Goal: Task Accomplishment & Management: Use online tool/utility

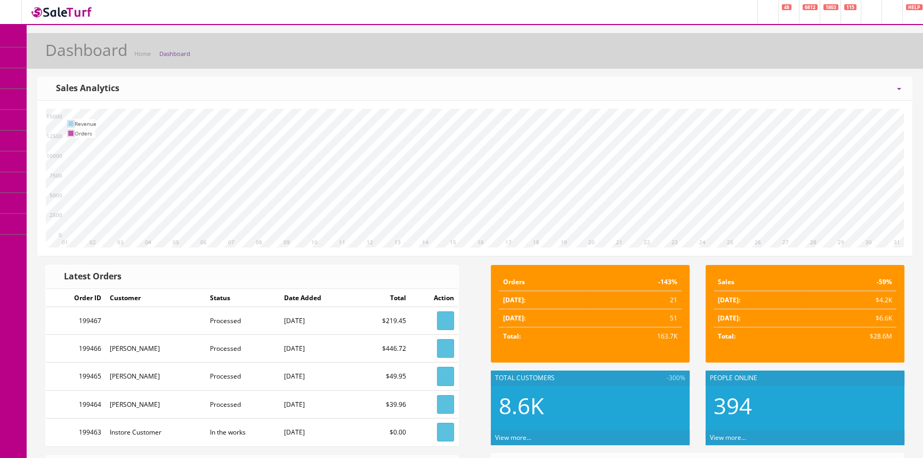
click at [73, 101] on span "POS Console" at bounding box center [82, 98] width 38 height 9
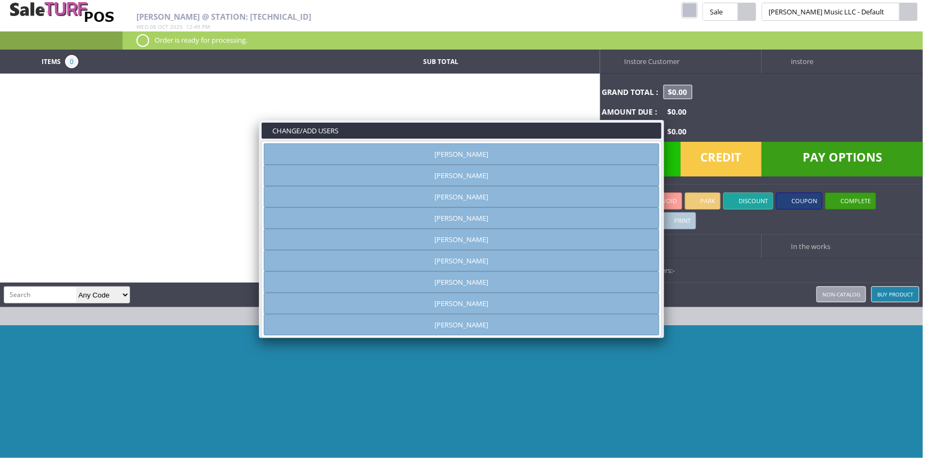
type input "[PERSON_NAME]"
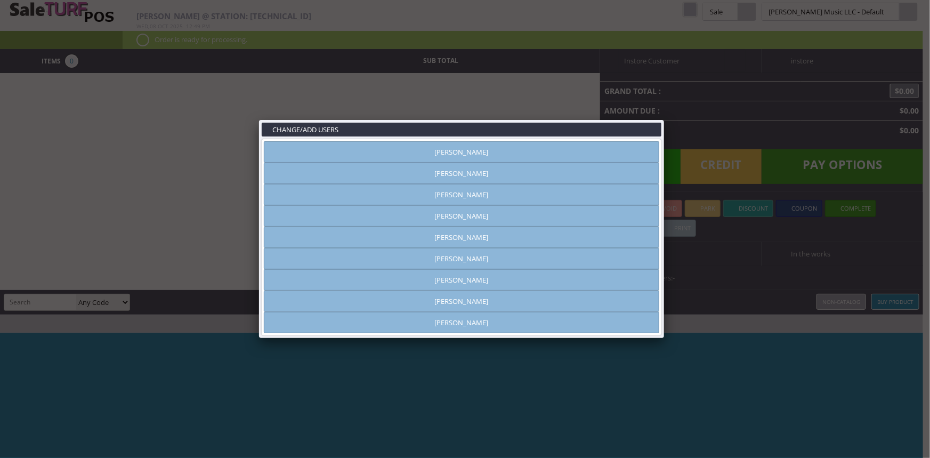
click at [467, 170] on link "Andrew Nelson" at bounding box center [461, 173] width 395 height 21
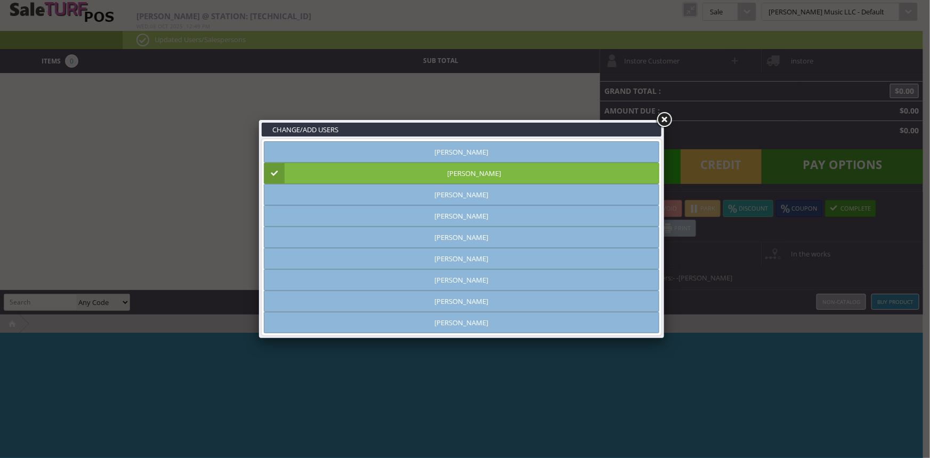
click at [661, 124] on link at bounding box center [663, 119] width 19 height 19
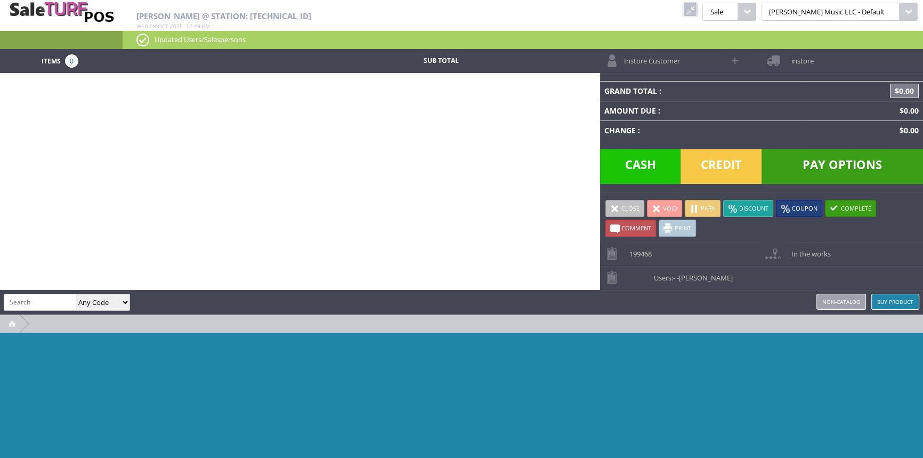
click at [697, 3] on link at bounding box center [690, 10] width 14 height 14
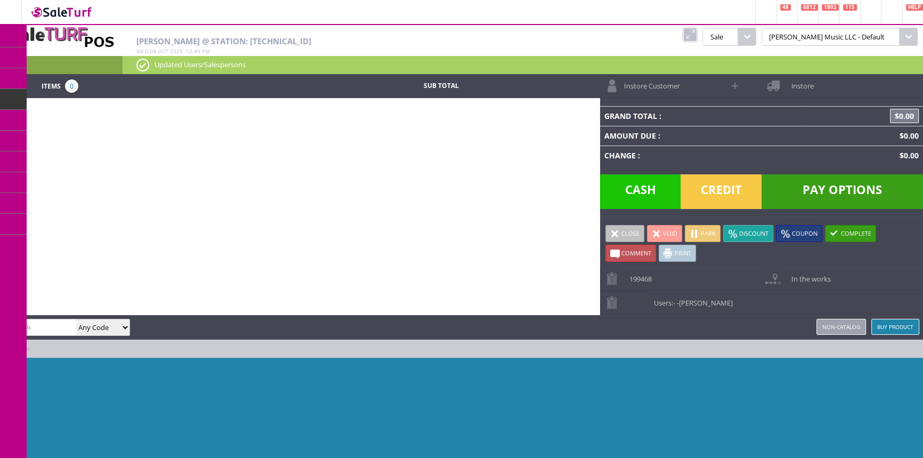
click at [61, 123] on icon at bounding box center [56, 120] width 11 height 9
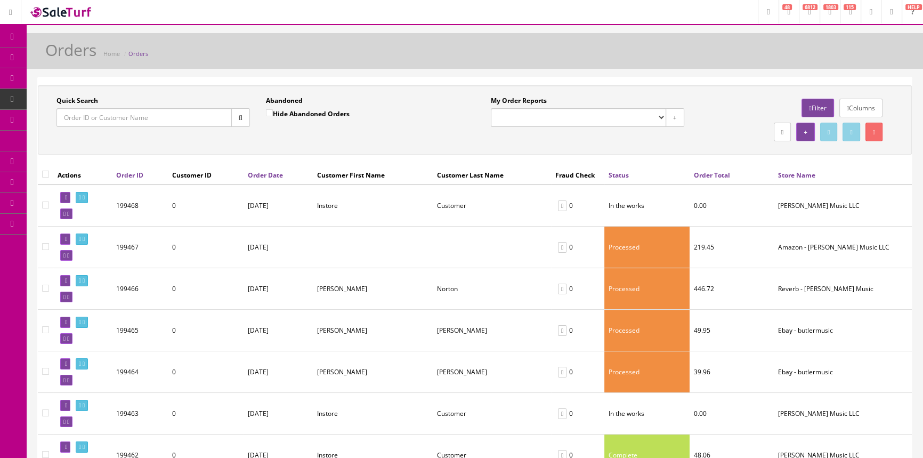
click at [277, 171] on link "Order Date" at bounding box center [265, 175] width 35 height 9
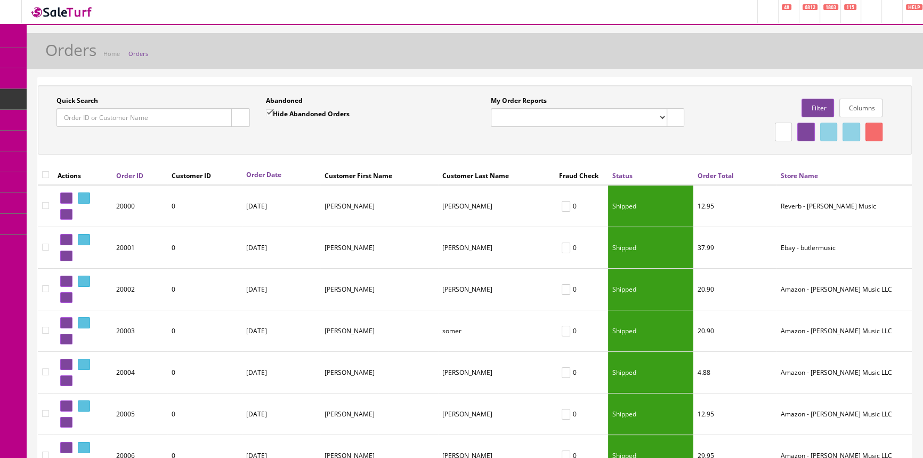
click at [286, 172] on link "Order Date" at bounding box center [266, 174] width 40 height 9
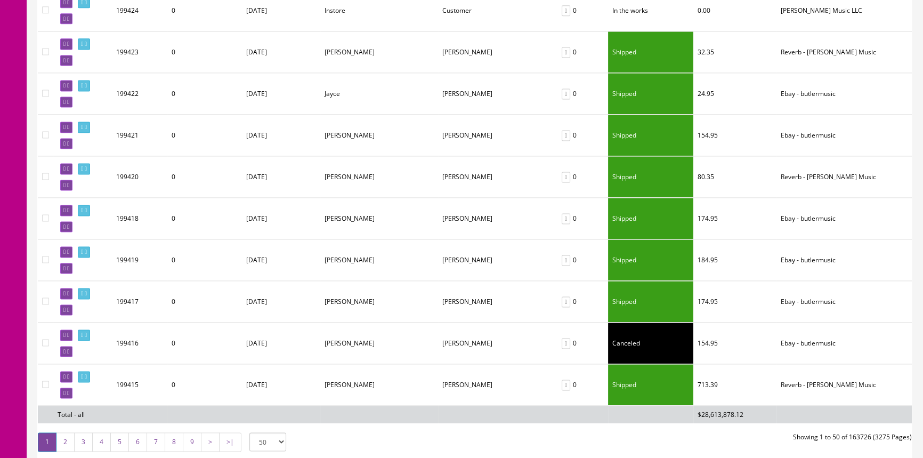
scroll to position [1933, 0]
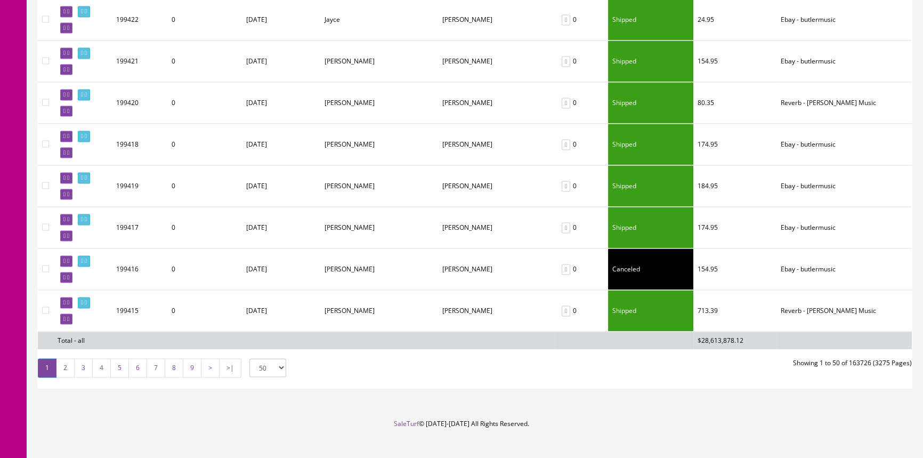
click at [85, 359] on link "3" at bounding box center [83, 367] width 19 height 19
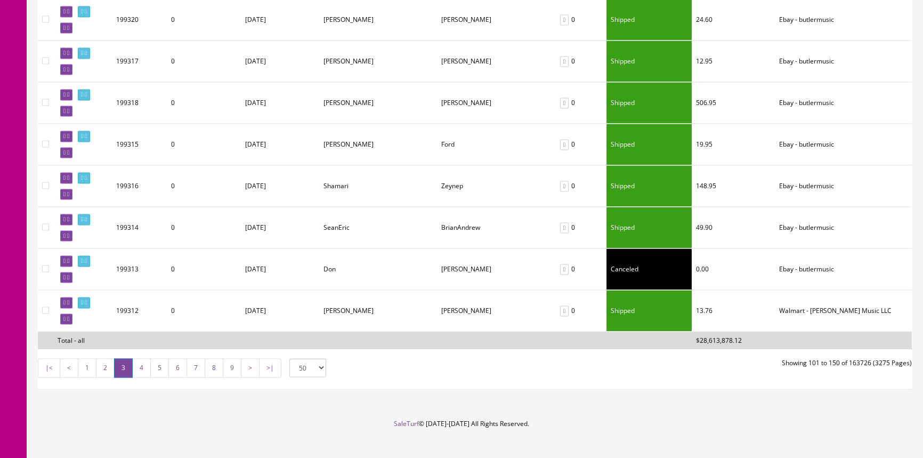
click at [140, 358] on link "4" at bounding box center [141, 367] width 19 height 19
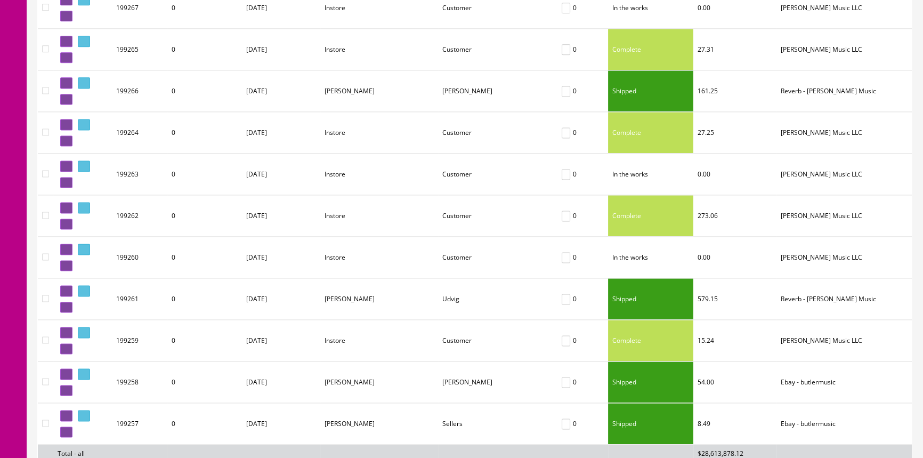
scroll to position [1884, 0]
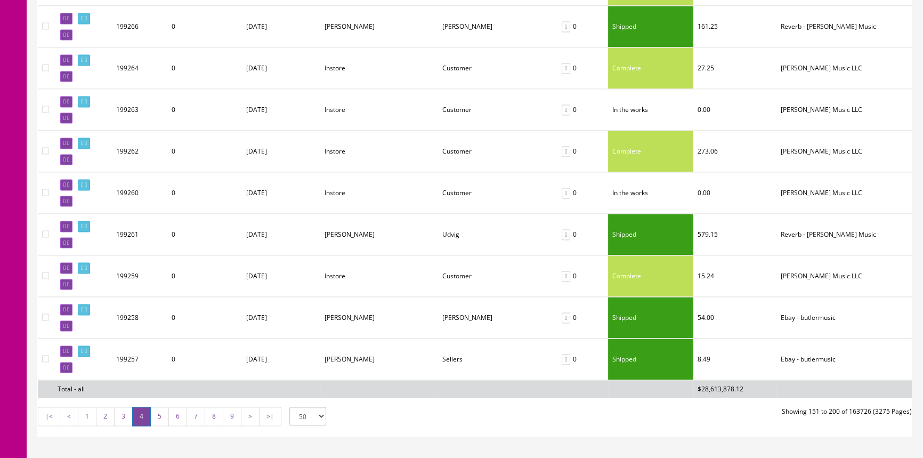
click at [152, 407] on link "5" at bounding box center [159, 416] width 19 height 19
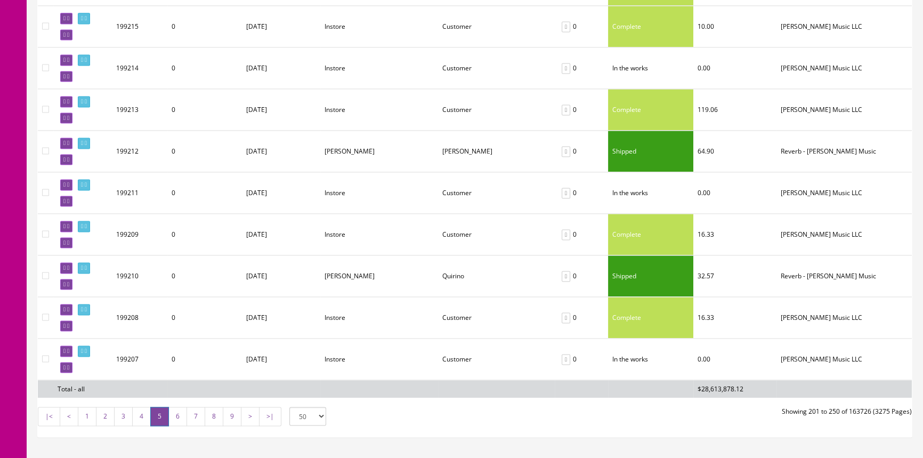
click at [174, 407] on link "6" at bounding box center [177, 416] width 19 height 19
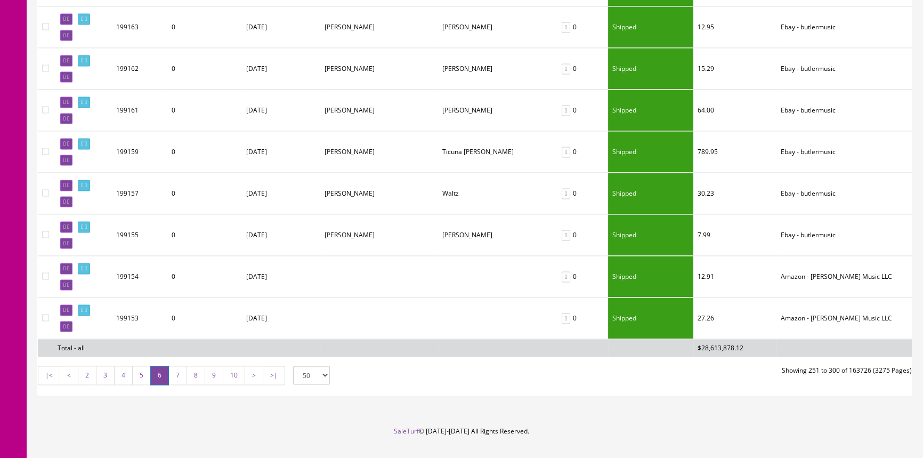
scroll to position [1933, 0]
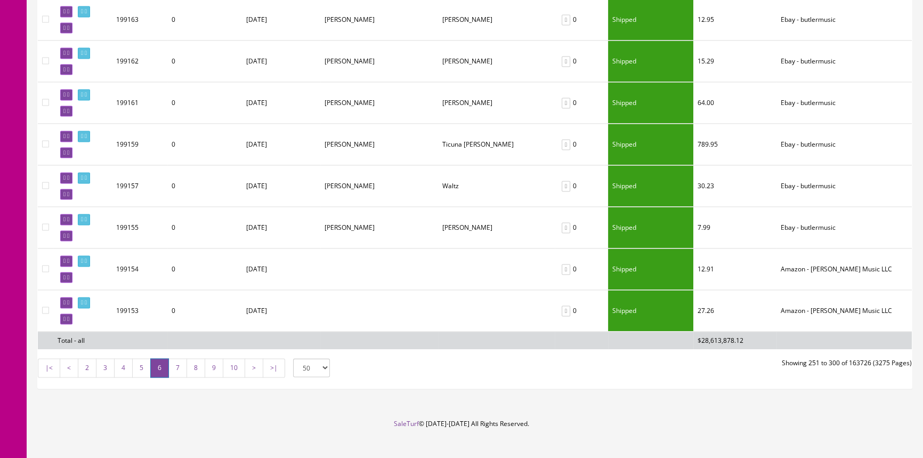
click at [172, 359] on link "7" at bounding box center [177, 367] width 19 height 19
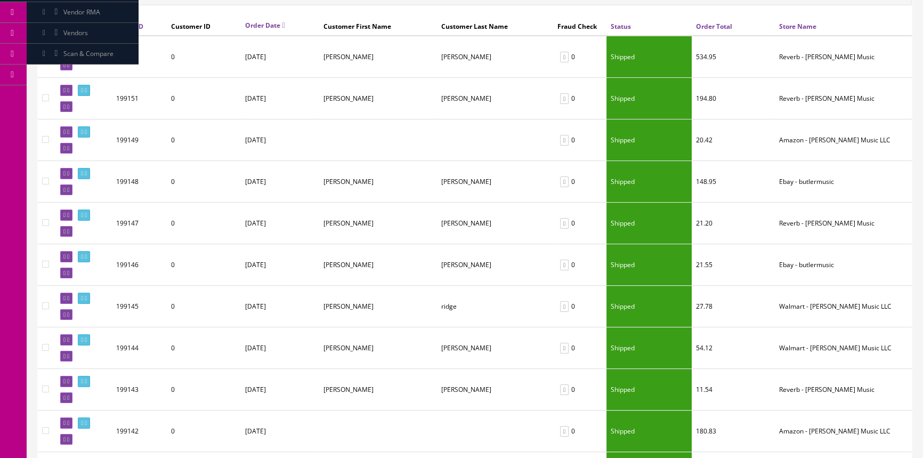
scroll to position [0, 0]
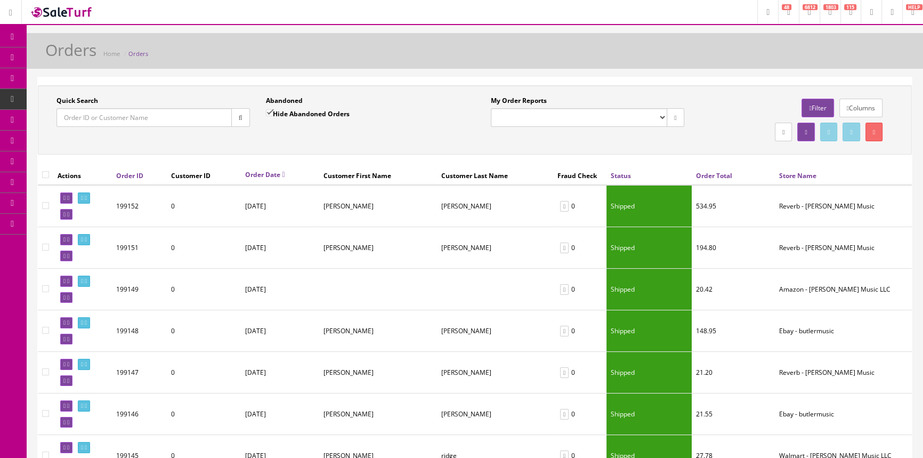
click at [143, 117] on input "Quick Search" at bounding box center [143, 117] width 175 height 19
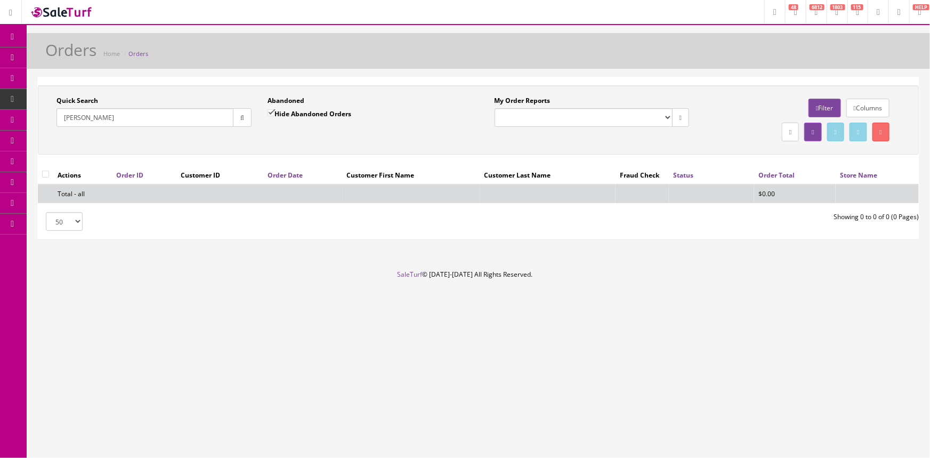
click at [80, 118] on input "Scott Tisdale" at bounding box center [144, 117] width 177 height 19
click at [112, 118] on input "Scott Tisdale" at bounding box center [144, 117] width 177 height 19
drag, startPoint x: 107, startPoint y: 117, endPoint x: 80, endPoint y: 114, distance: 26.8
click at [80, 114] on input "Scott Tisdale" at bounding box center [144, 117] width 177 height 19
type input "Scott Tisdale"
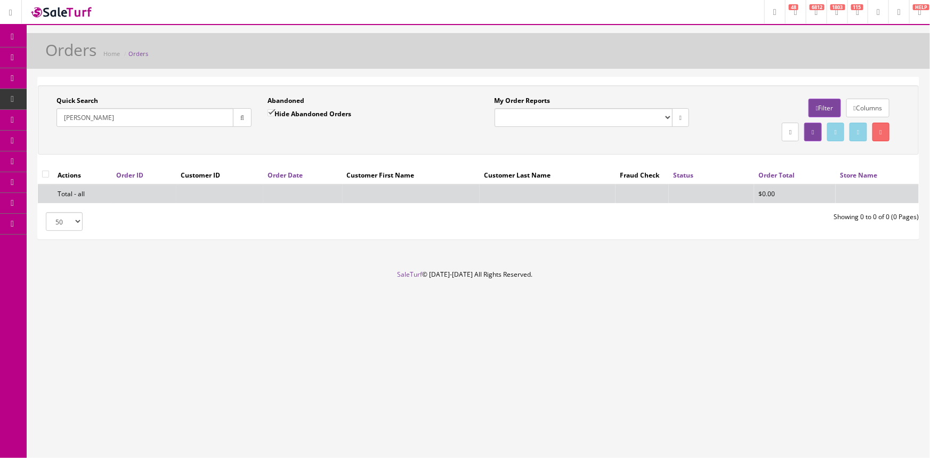
click at [251, 121] on button "button" at bounding box center [242, 117] width 19 height 19
drag, startPoint x: 117, startPoint y: 117, endPoint x: 58, endPoint y: 109, distance: 59.2
click at [58, 109] on input "Scott Tisdale" at bounding box center [144, 117] width 177 height 19
click at [149, 114] on input "Scott Tisdale" at bounding box center [144, 117] width 177 height 19
drag, startPoint x: 118, startPoint y: 113, endPoint x: 99, endPoint y: 138, distance: 30.8
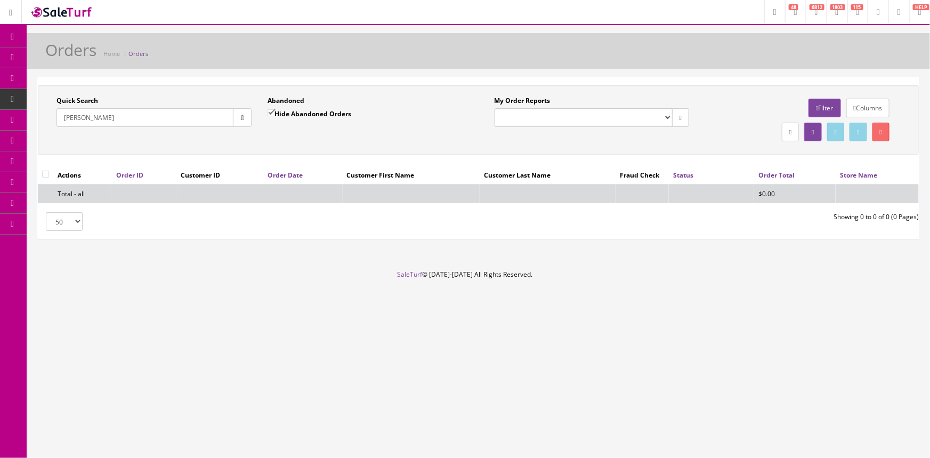
click at [117, 113] on input "Scott Tisdale" at bounding box center [144, 117] width 177 height 19
click at [115, 121] on input "Scott Tisdale" at bounding box center [144, 117] width 177 height 19
drag, startPoint x: 161, startPoint y: 118, endPoint x: 62, endPoint y: 120, distance: 98.6
click at [63, 120] on input "Scott Tisdale" at bounding box center [144, 117] width 177 height 19
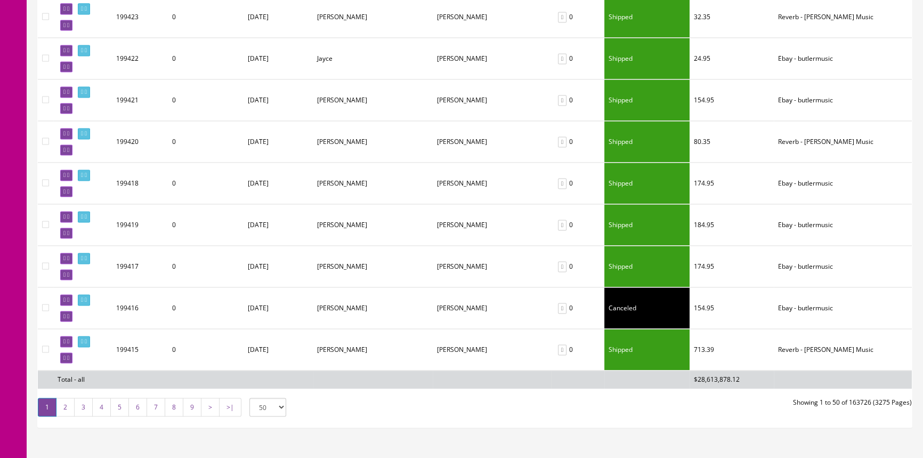
scroll to position [1932, 0]
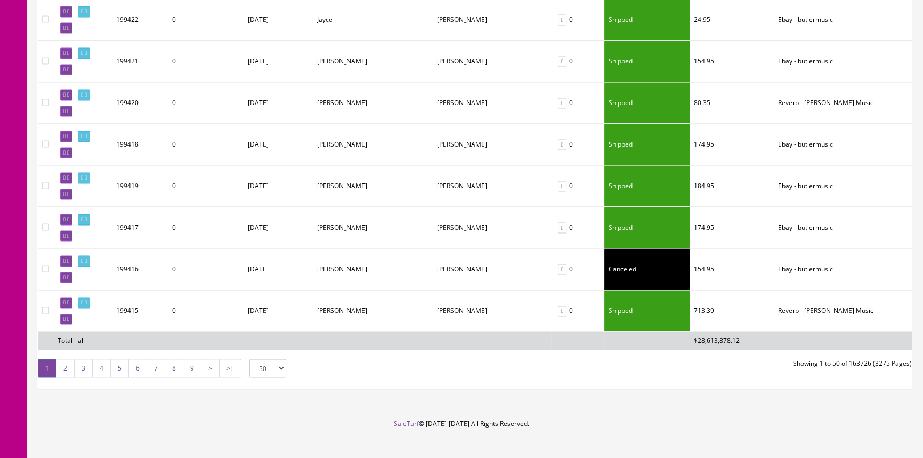
click at [71, 359] on link "2" at bounding box center [65, 368] width 19 height 19
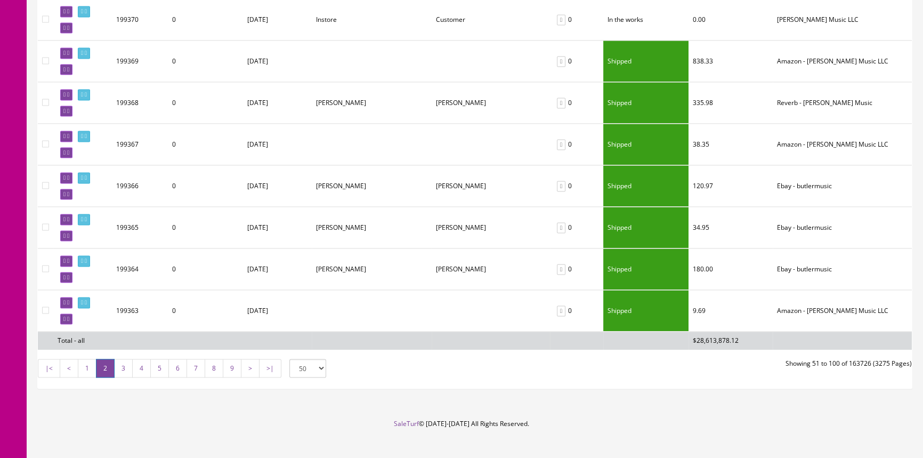
click at [127, 359] on link "3" at bounding box center [123, 368] width 19 height 19
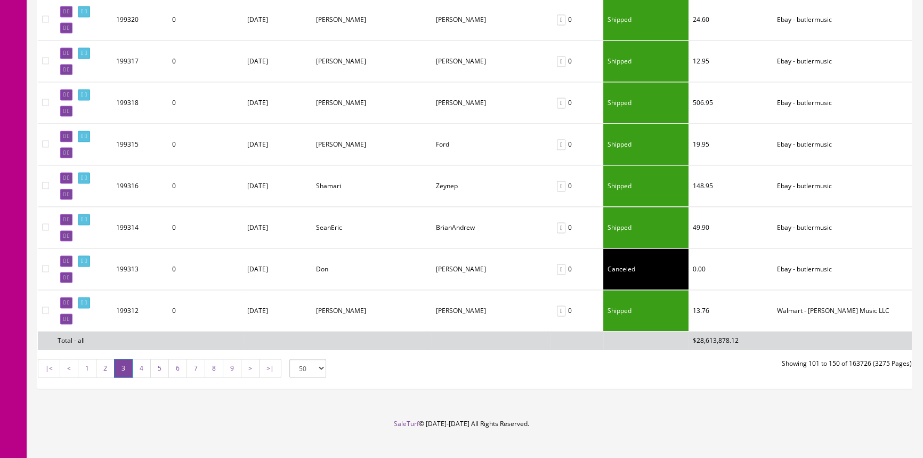
click at [143, 359] on link "4" at bounding box center [141, 368] width 19 height 19
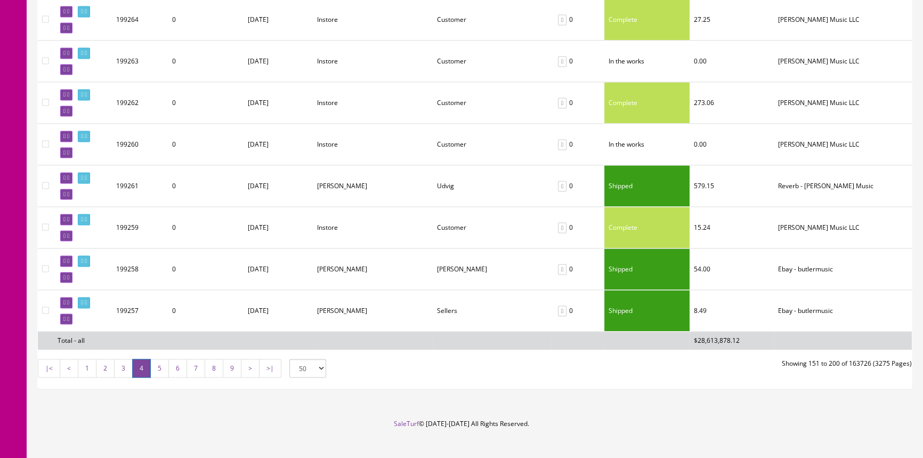
click at [163, 359] on link "5" at bounding box center [159, 368] width 19 height 19
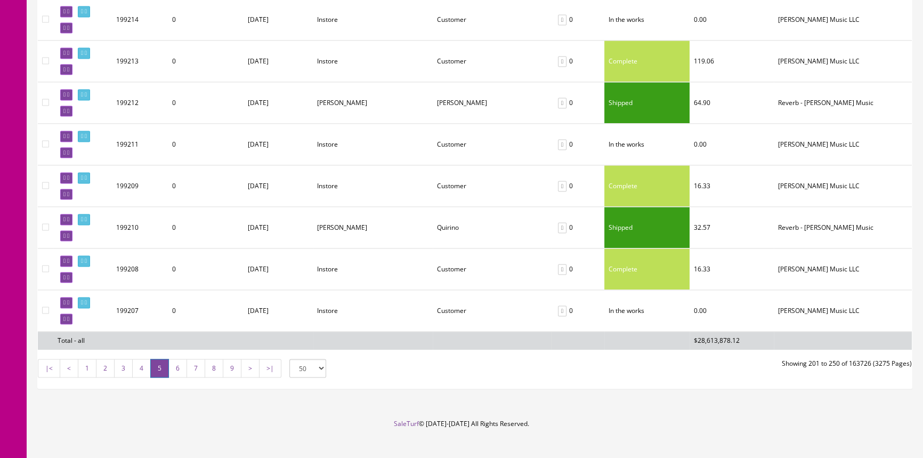
click at [181, 359] on link "6" at bounding box center [177, 368] width 19 height 19
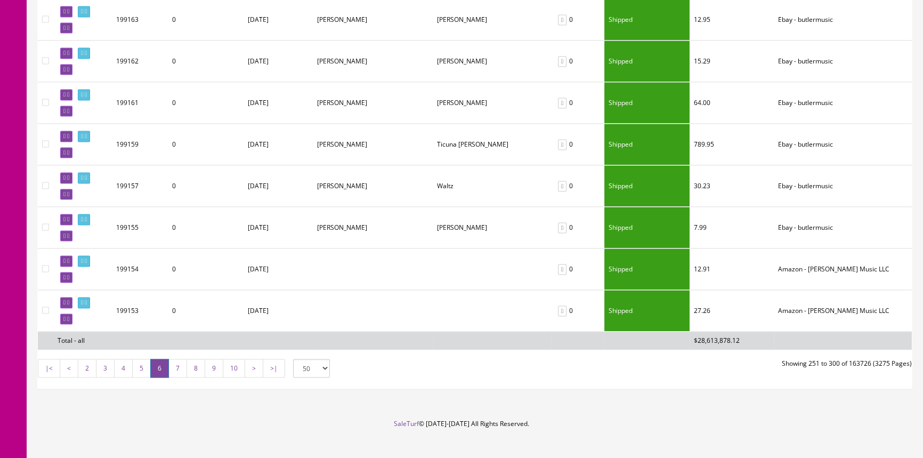
click at [171, 359] on link "7" at bounding box center [177, 368] width 19 height 19
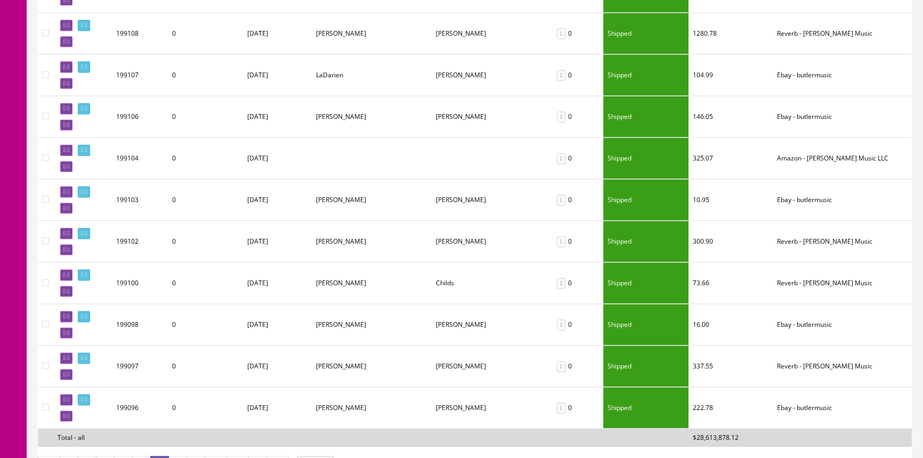
scroll to position [1884, 0]
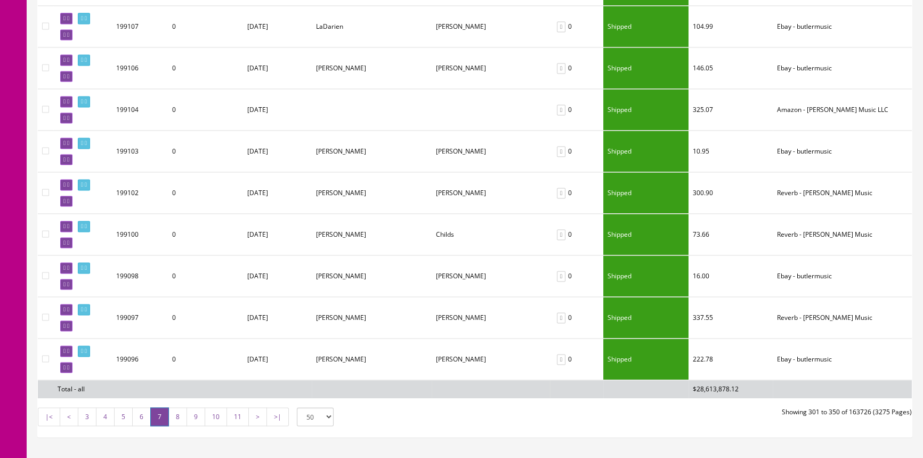
click at [170, 407] on link "8" at bounding box center [177, 416] width 19 height 19
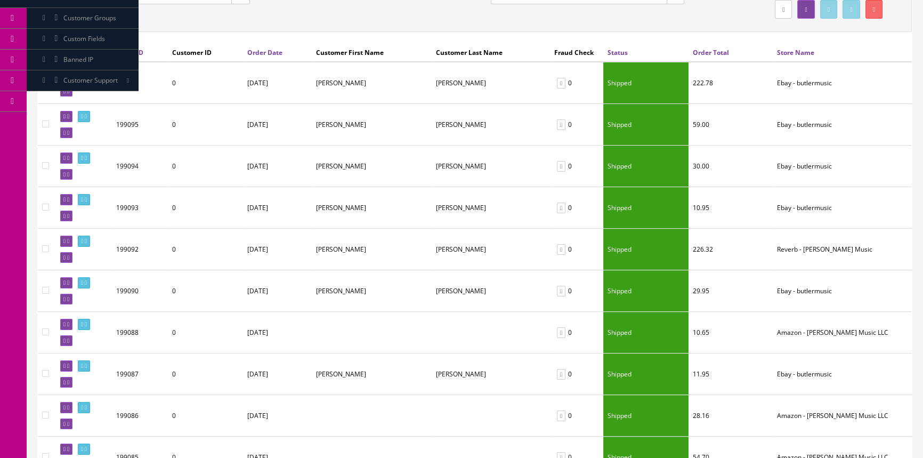
scroll to position [0, 0]
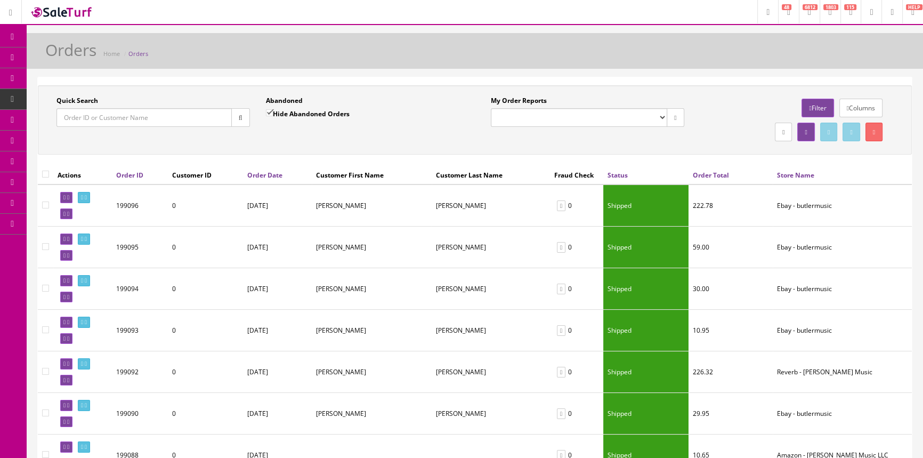
click at [50, 57] on link "Products" at bounding box center [83, 57] width 112 height 21
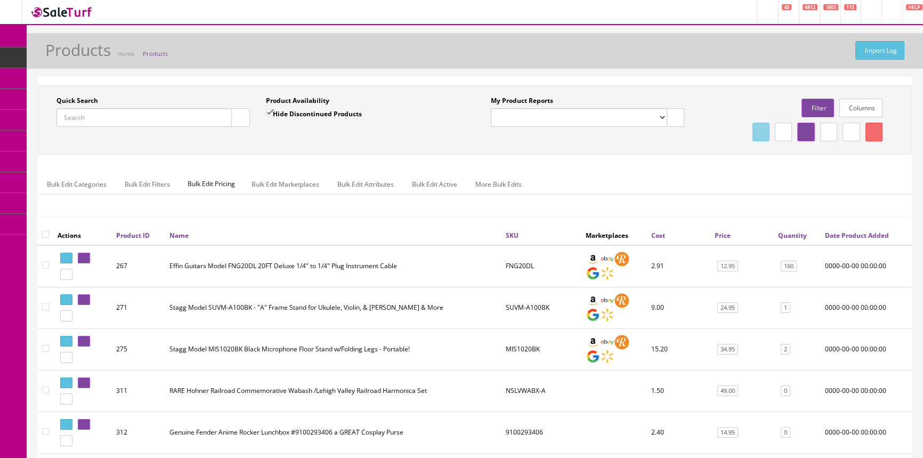
click at [51, 101] on link "POS Console" at bounding box center [83, 99] width 112 height 21
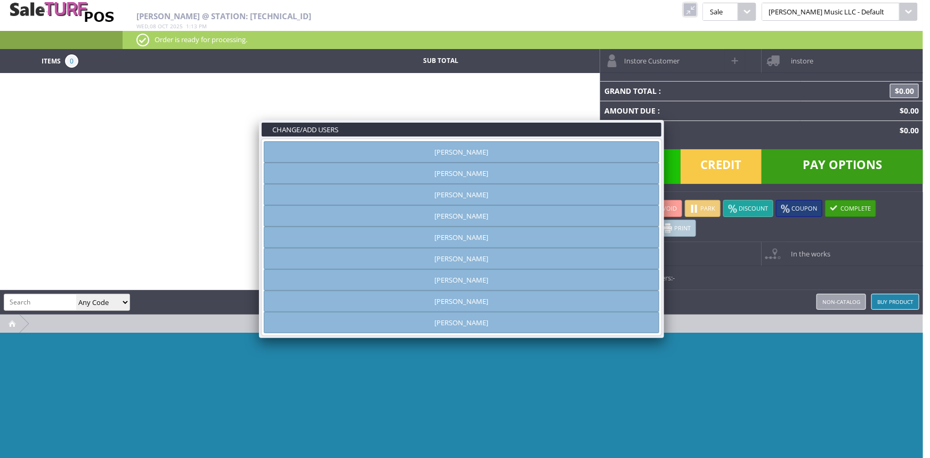
type input "amber helgren"
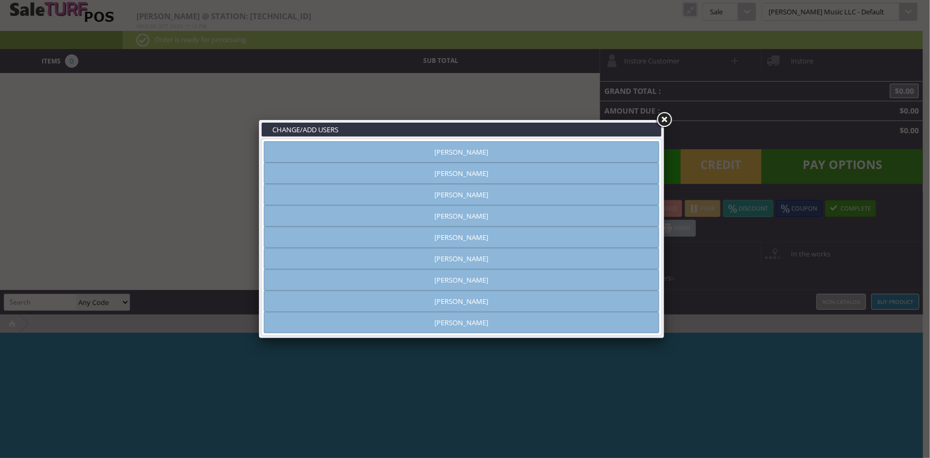
click at [442, 179] on link "Andrew Nelson" at bounding box center [461, 173] width 395 height 21
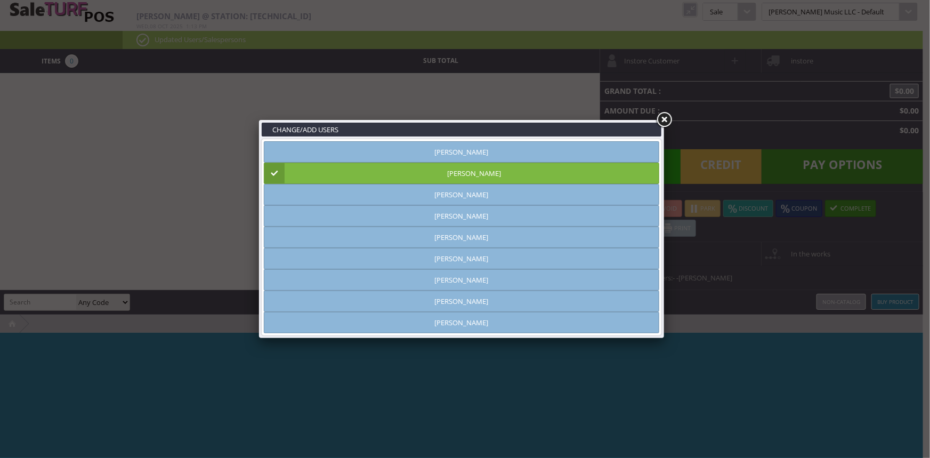
click at [665, 120] on link at bounding box center [663, 119] width 19 height 19
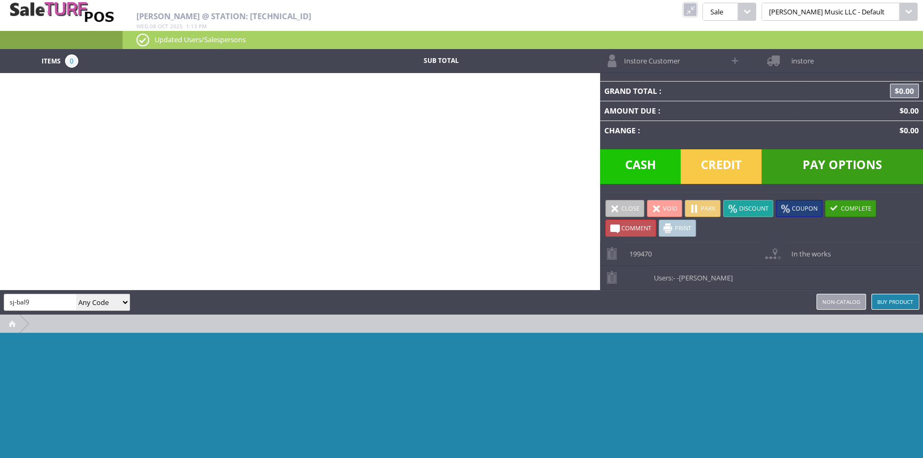
type input "sj-bal9"
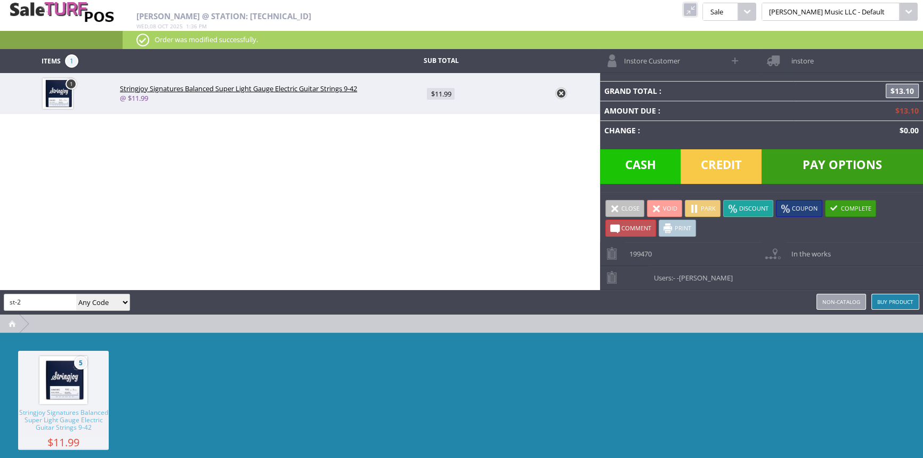
type input "st-2"
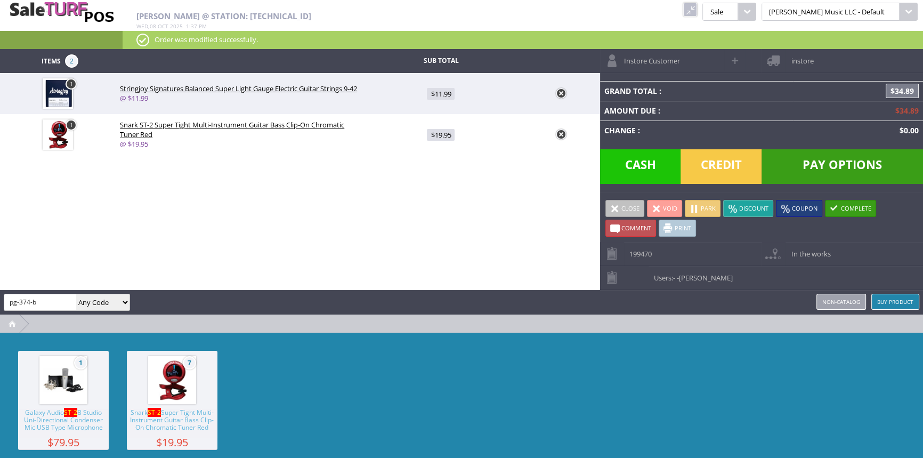
type input "pg-374-b"
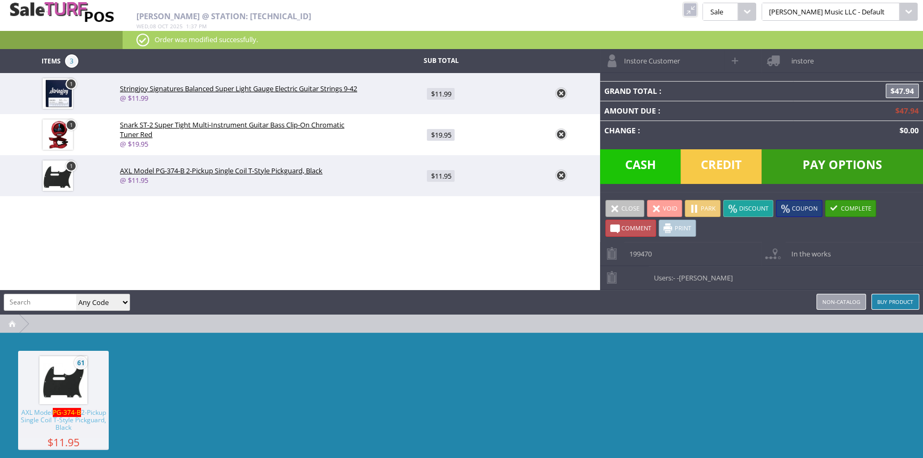
click at [437, 176] on span "$11.95" at bounding box center [441, 176] width 28 height 12
type input "11.95"
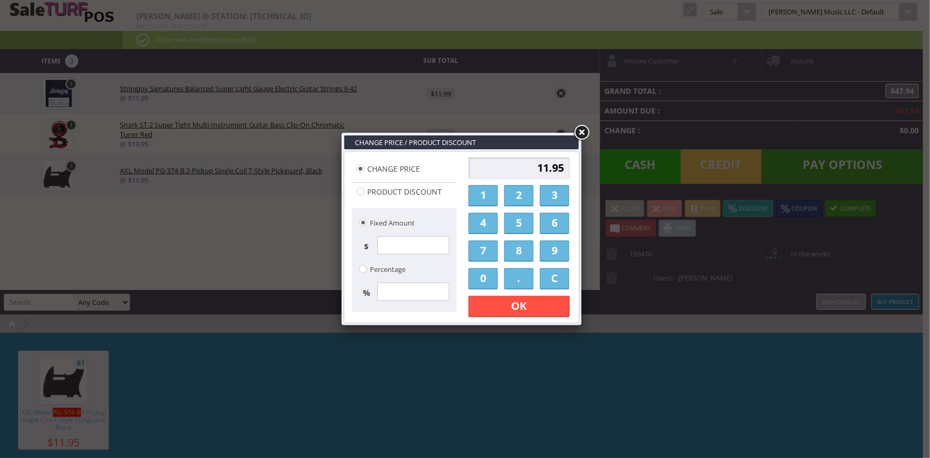
click at [527, 168] on input "11.95" at bounding box center [518, 167] width 101 height 21
type input "5"
type input "6.00"
click at [503, 304] on link "OK" at bounding box center [518, 306] width 101 height 21
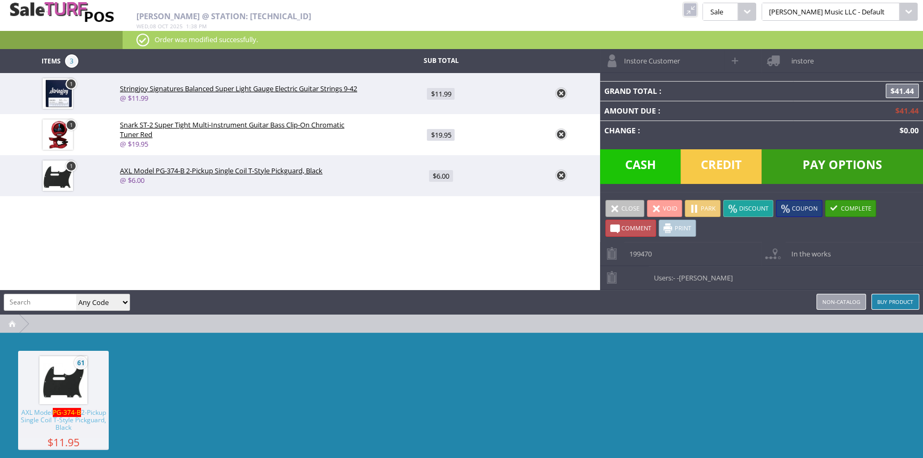
click at [817, 160] on span "Pay Options" at bounding box center [842, 166] width 161 height 35
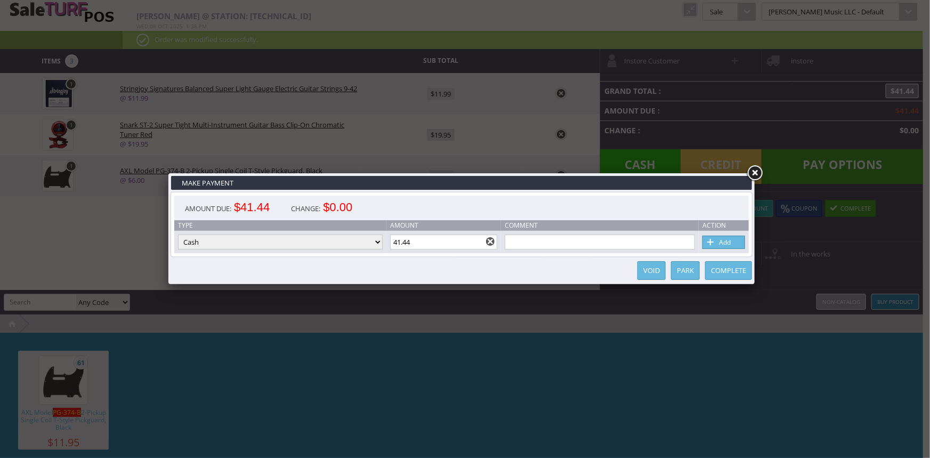
click at [714, 244] on span at bounding box center [711, 243] width 11 height 12
type input "0"
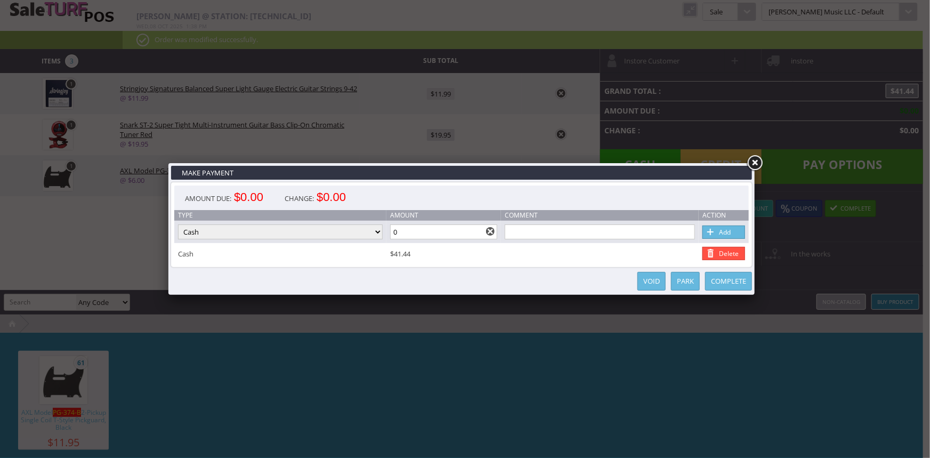
click at [735, 283] on link "Complete" at bounding box center [728, 281] width 47 height 19
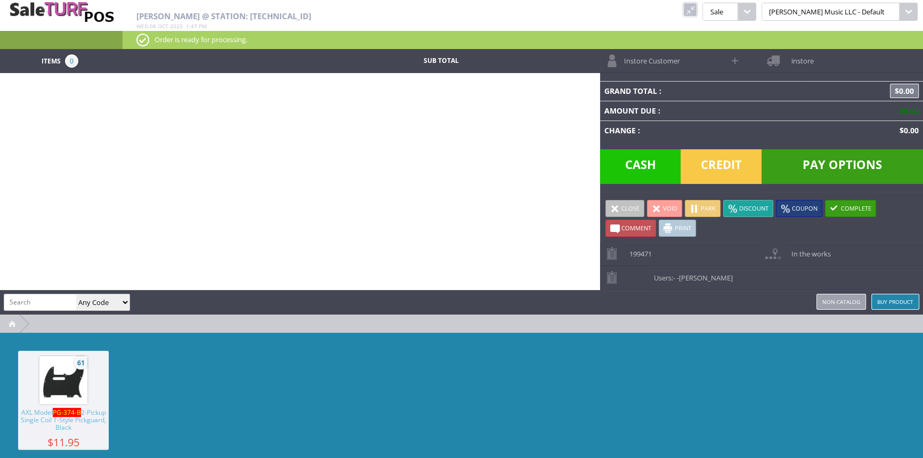
click at [697, 6] on link at bounding box center [690, 10] width 14 height 14
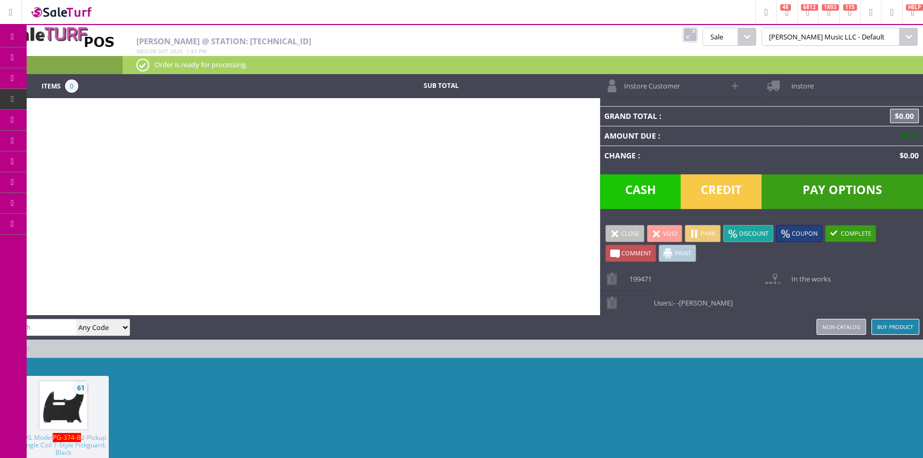
click at [85, 56] on span "Products" at bounding box center [77, 58] width 29 height 10
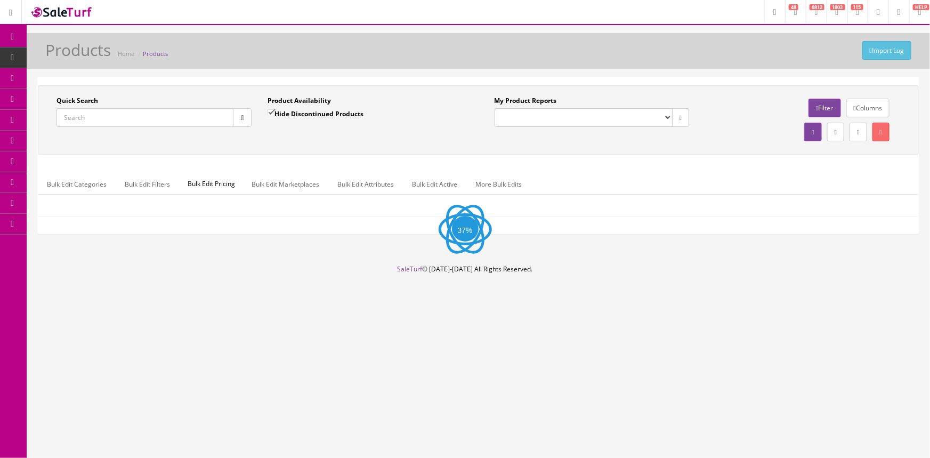
click at [93, 111] on input "Quick Search" at bounding box center [144, 117] width 177 height 19
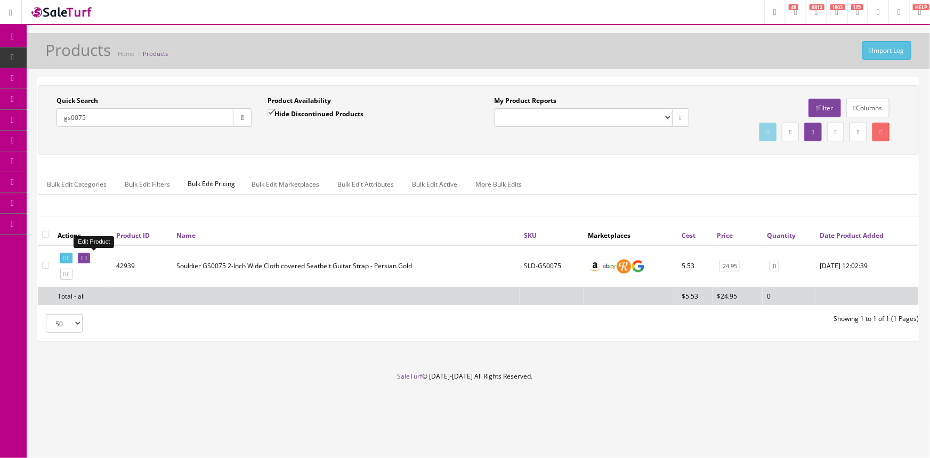
type input "gs0075"
click at [83, 256] on icon at bounding box center [82, 258] width 2 height 6
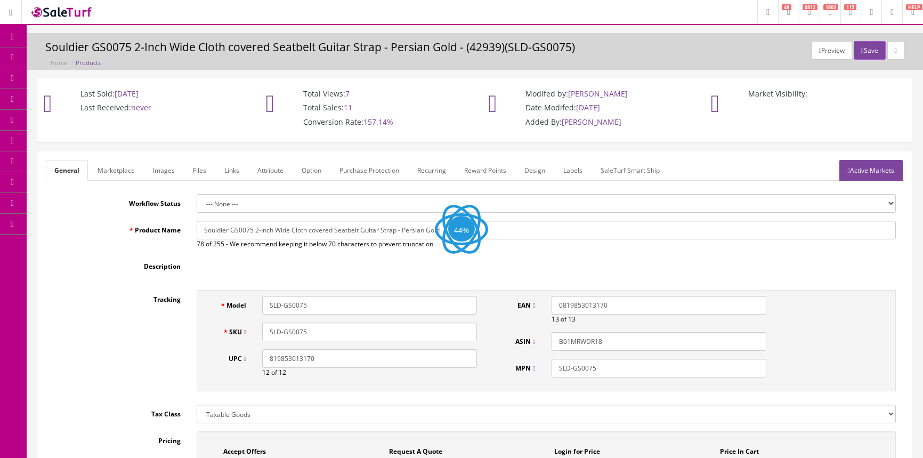
click at [165, 168] on link "Images" at bounding box center [163, 170] width 39 height 21
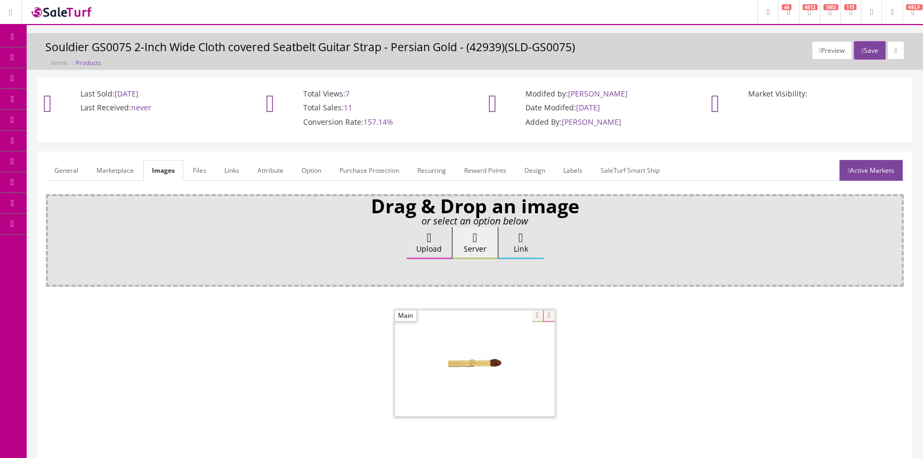
click at [531, 318] on div at bounding box center [475, 363] width 160 height 107
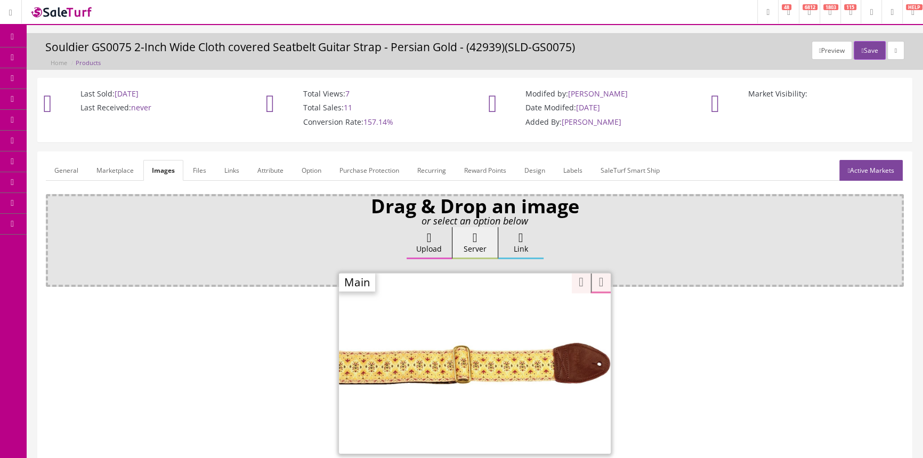
click at [60, 99] on icon at bounding box center [56, 98] width 11 height 9
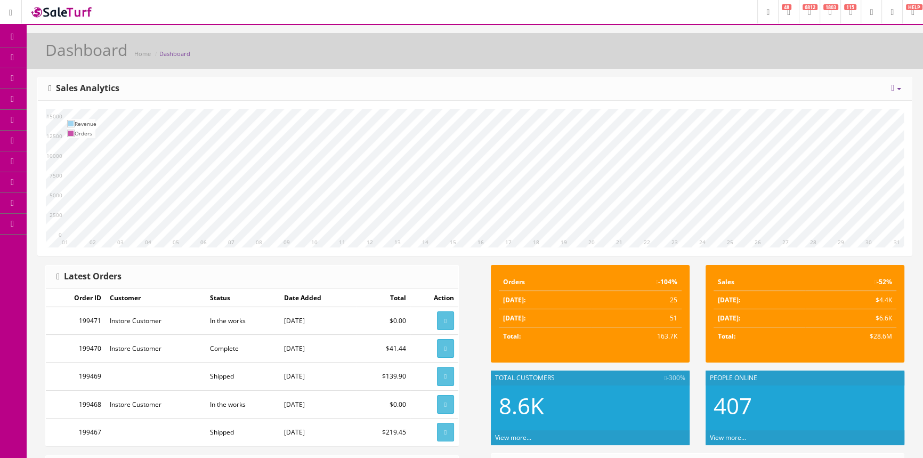
click at [51, 55] on link "Products" at bounding box center [83, 57] width 112 height 21
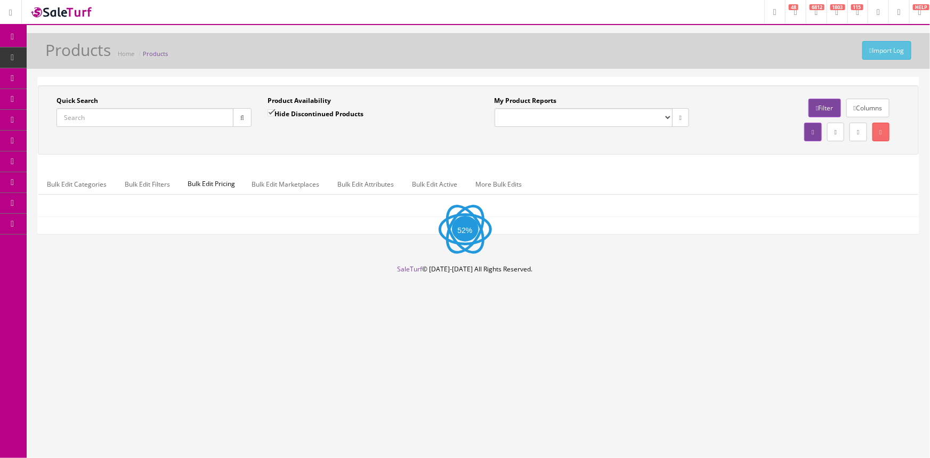
click at [155, 126] on input "Quick Search" at bounding box center [144, 117] width 177 height 19
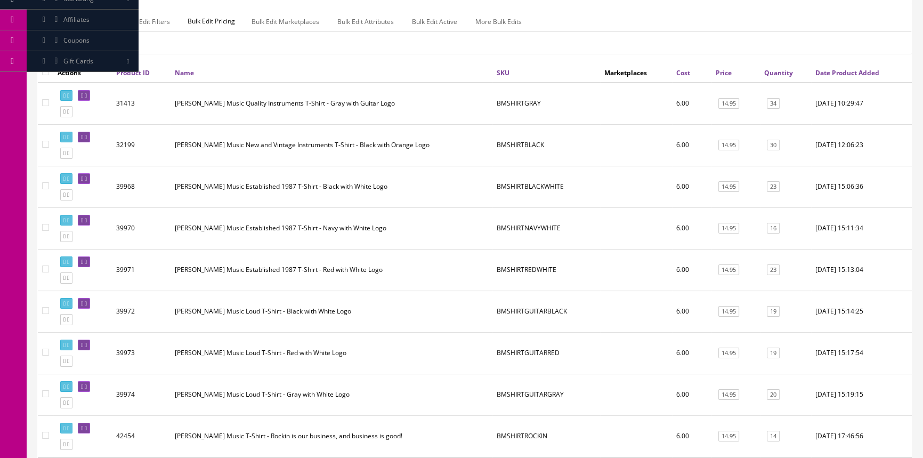
scroll to position [193, 0]
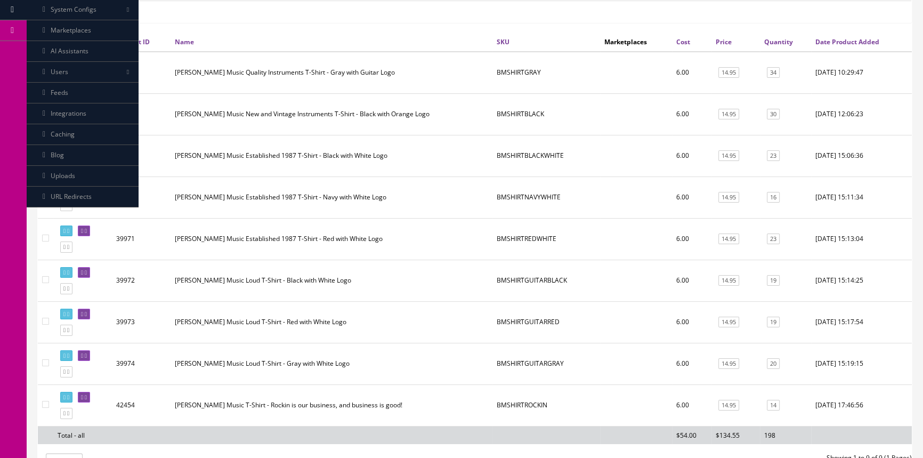
type input "[PERSON_NAME] music shirt"
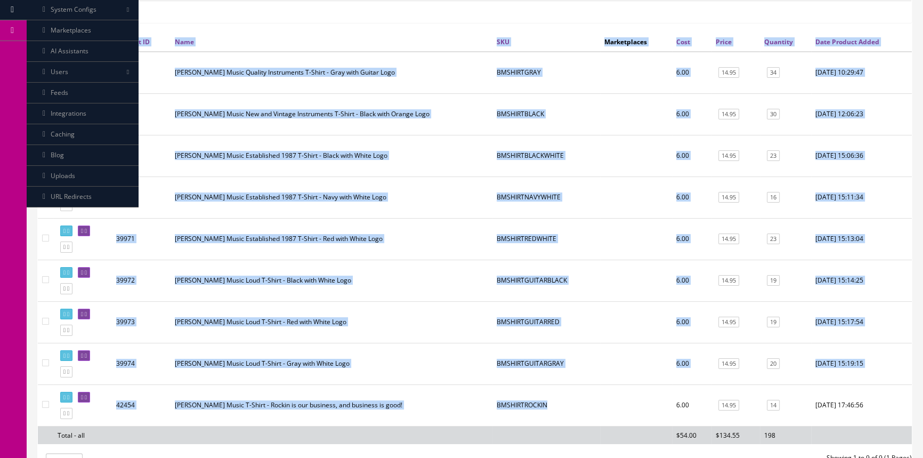
drag, startPoint x: 547, startPoint y: 403, endPoint x: 489, endPoint y: 407, distance: 58.2
click at [488, 407] on div "Actions Product ID Name SKU Marketplaces Cost Price Quantity Date Product Added…" at bounding box center [475, 242] width 874 height 421
click at [530, 364] on td "BMSHIRTGUITARGRAY" at bounding box center [546, 364] width 108 height 42
click at [538, 353] on td "BMSHIRTGUITARGRAY" at bounding box center [546, 364] width 108 height 42
click at [535, 379] on td "BMSHIRTGUITARGRAY" at bounding box center [546, 364] width 108 height 42
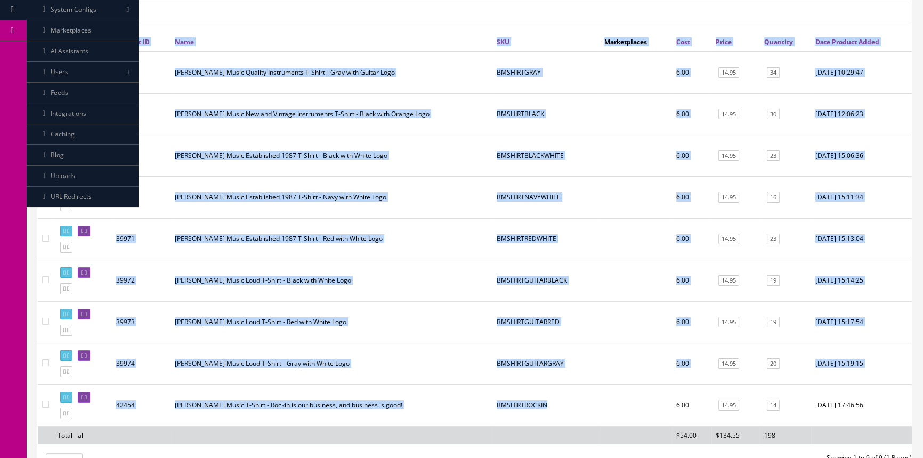
click at [518, 407] on td "BMSHIRTROCKIN" at bounding box center [546, 405] width 108 height 42
click at [321, 403] on td "[PERSON_NAME] Music T-Shirt - Rockin is our business, and business is good!" at bounding box center [332, 405] width 322 height 42
click at [465, 378] on td "[PERSON_NAME] Music Loud T-Shirt - Gray with White Logo" at bounding box center [332, 364] width 322 height 42
click at [266, 352] on td "Butler Music Loud T-Shirt - Gray with White Logo" at bounding box center [332, 364] width 322 height 42
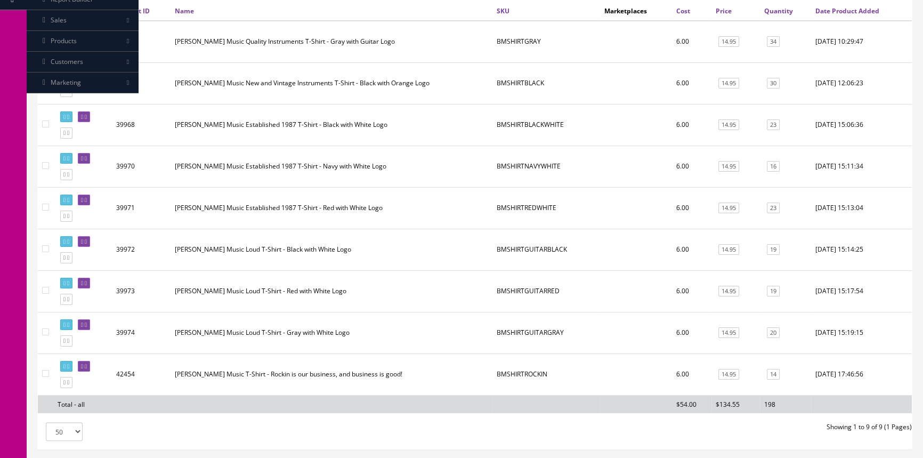
scroll to position [303, 0]
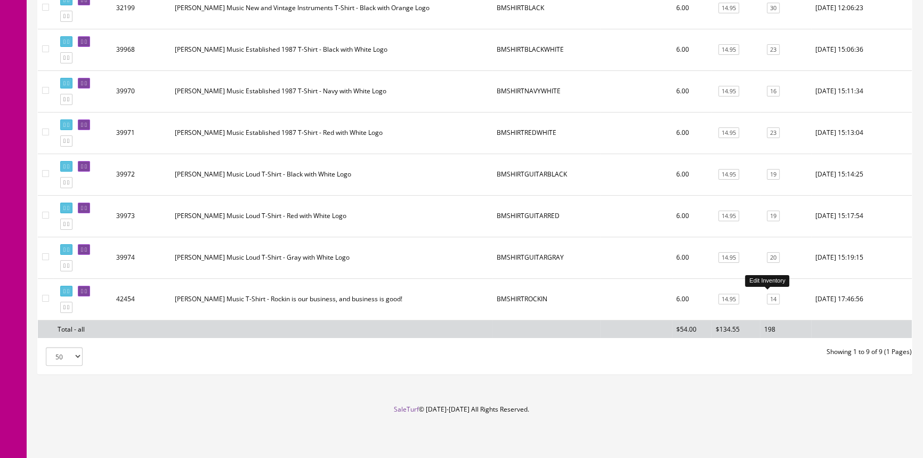
click at [767, 294] on link "14" at bounding box center [773, 299] width 13 height 11
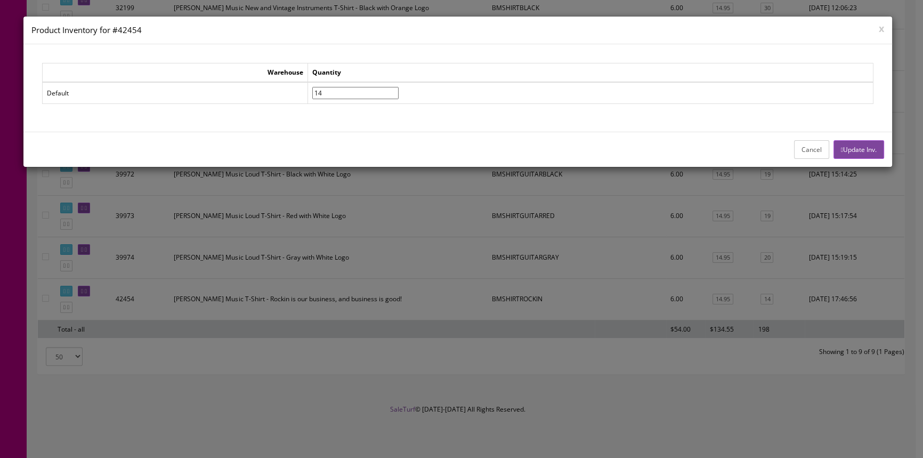
click at [810, 151] on button "Cancel" at bounding box center [811, 149] width 35 height 19
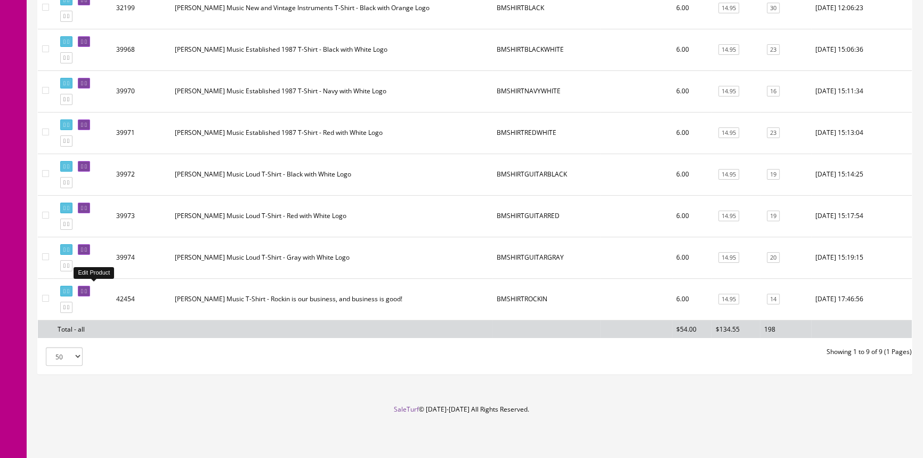
click at [83, 288] on icon at bounding box center [82, 291] width 2 height 6
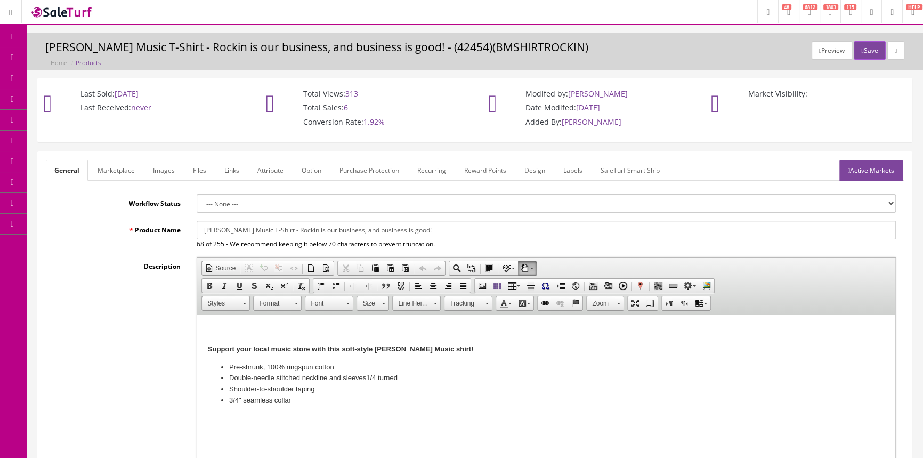
click at [317, 173] on link "Option" at bounding box center [311, 170] width 37 height 21
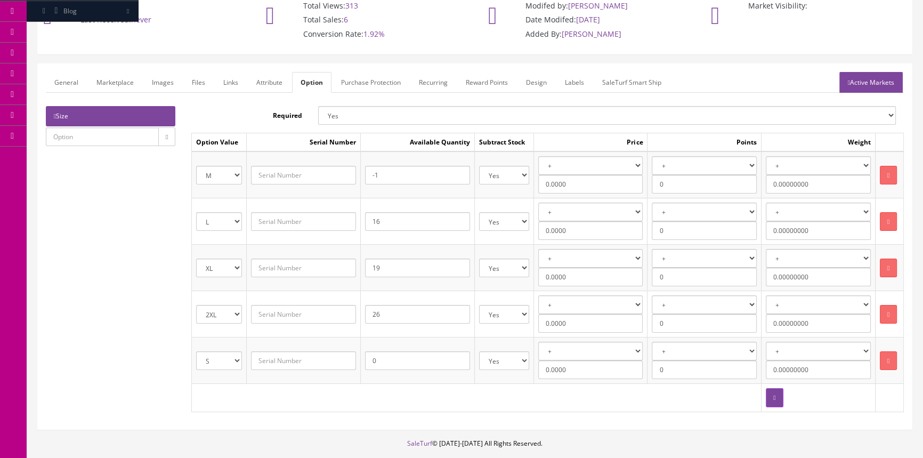
scroll to position [96, 0]
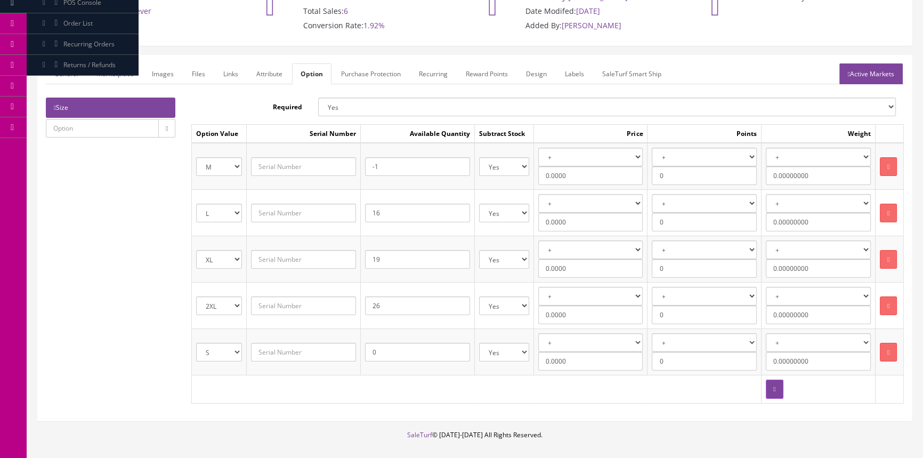
click at [387, 216] on input "16" at bounding box center [417, 213] width 105 height 19
type input "1"
type input "13"
click at [389, 258] on input "19" at bounding box center [417, 259] width 105 height 19
click at [383, 305] on input "26" at bounding box center [417, 305] width 105 height 19
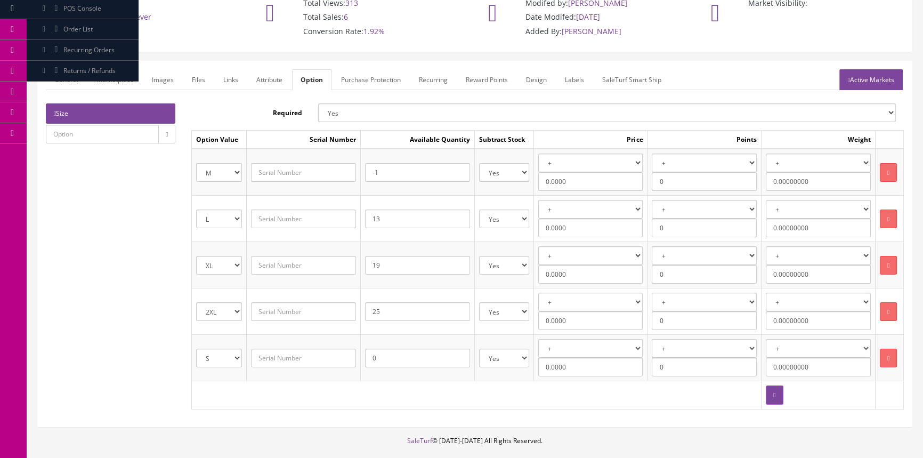
scroll to position [0, 0]
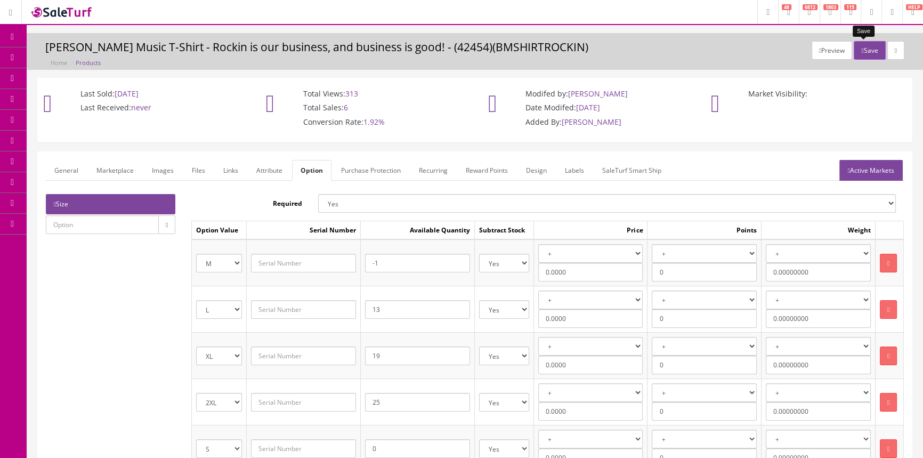
type input "25"
click at [860, 52] on button "Save" at bounding box center [869, 50] width 31 height 19
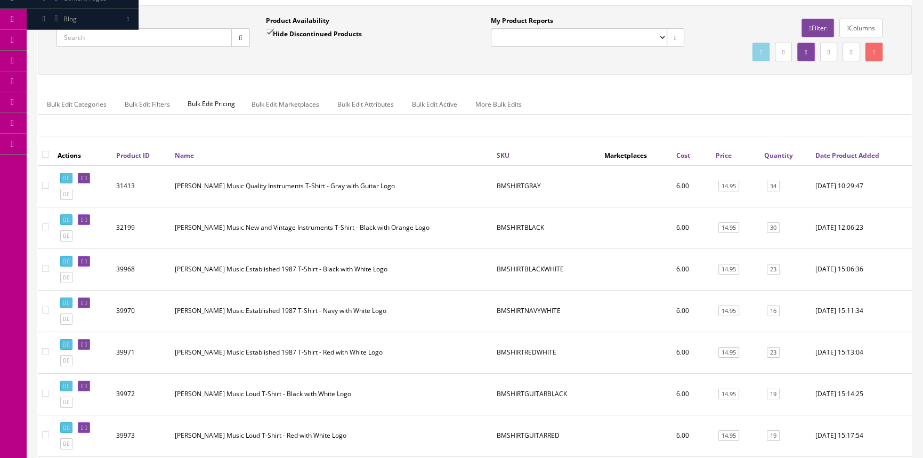
scroll to position [96, 0]
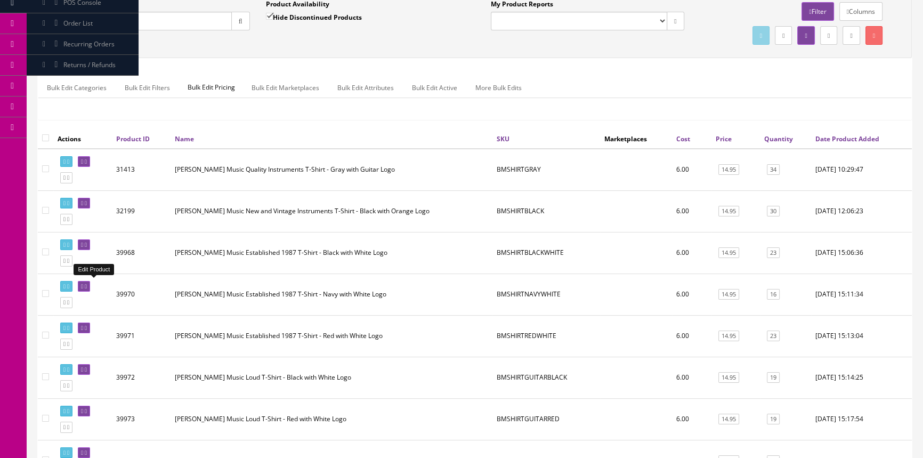
click at [87, 284] on icon at bounding box center [86, 287] width 2 height 6
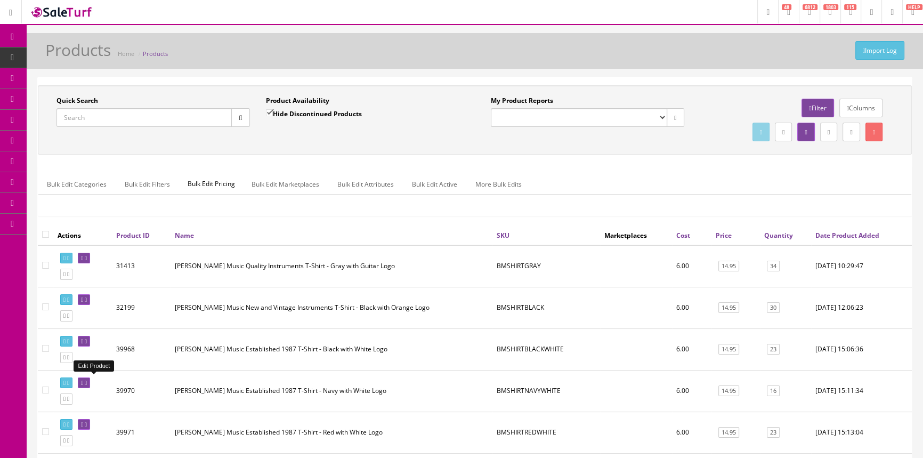
click at [87, 382] on icon at bounding box center [86, 383] width 2 height 6
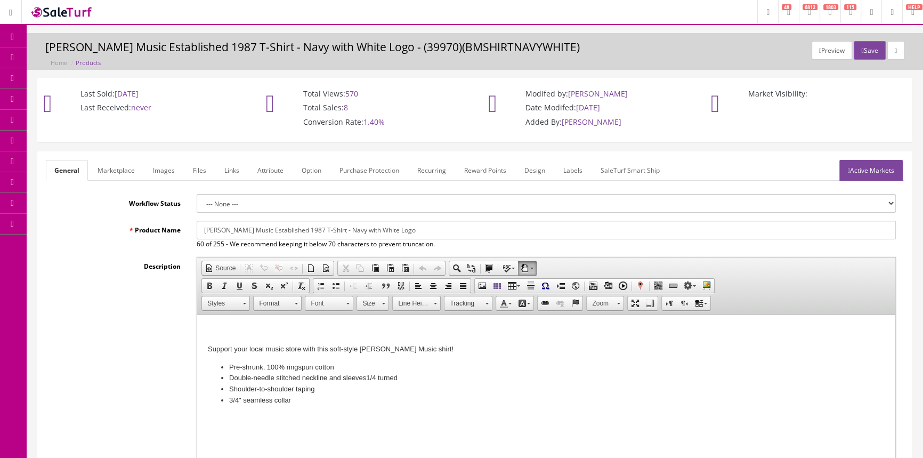
click at [118, 175] on link "Marketplace" at bounding box center [116, 170] width 54 height 21
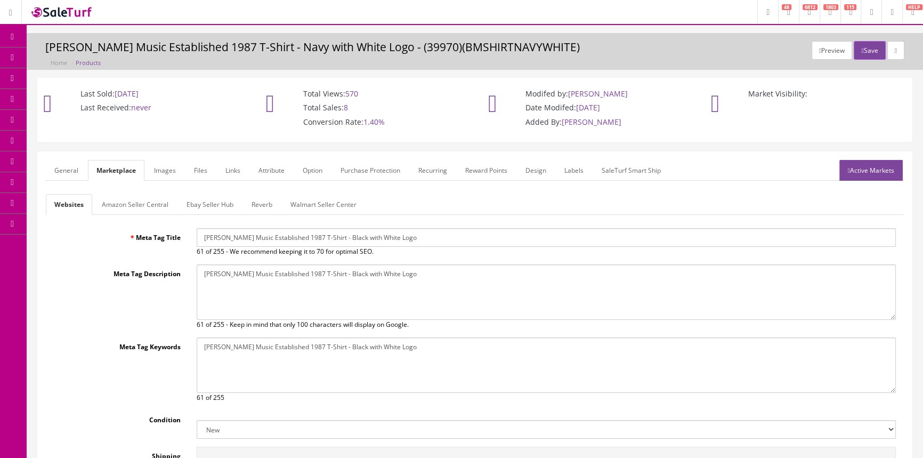
click at [311, 171] on link "Option" at bounding box center [312, 170] width 37 height 21
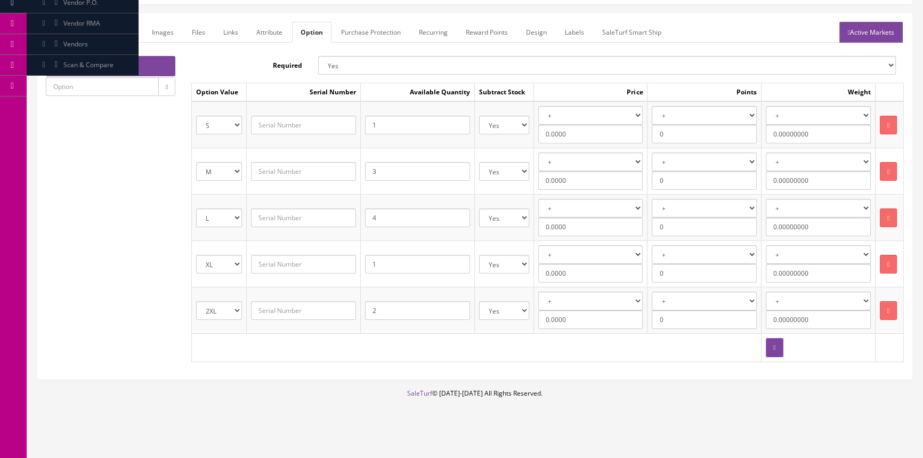
scroll to position [142, 0]
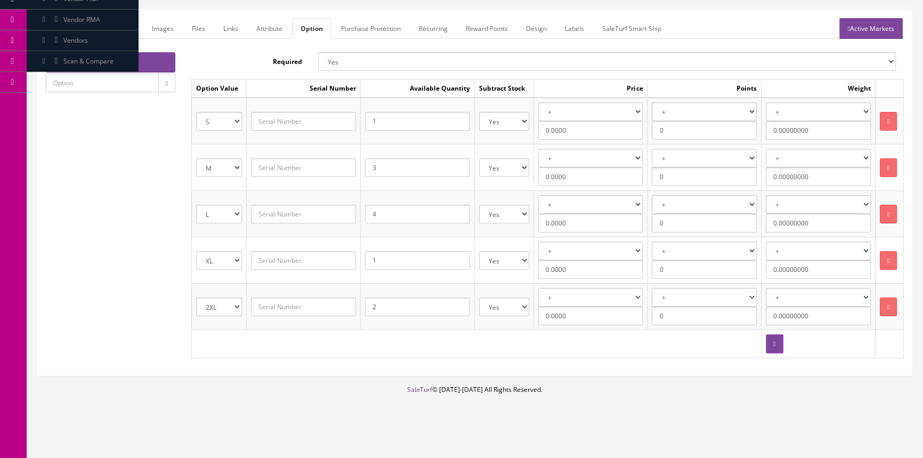
click at [387, 220] on input "4" at bounding box center [417, 214] width 105 height 19
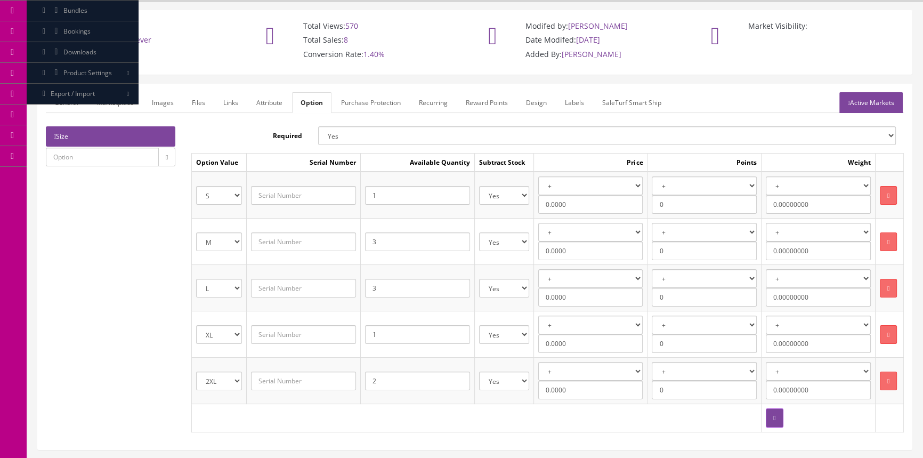
scroll to position [0, 0]
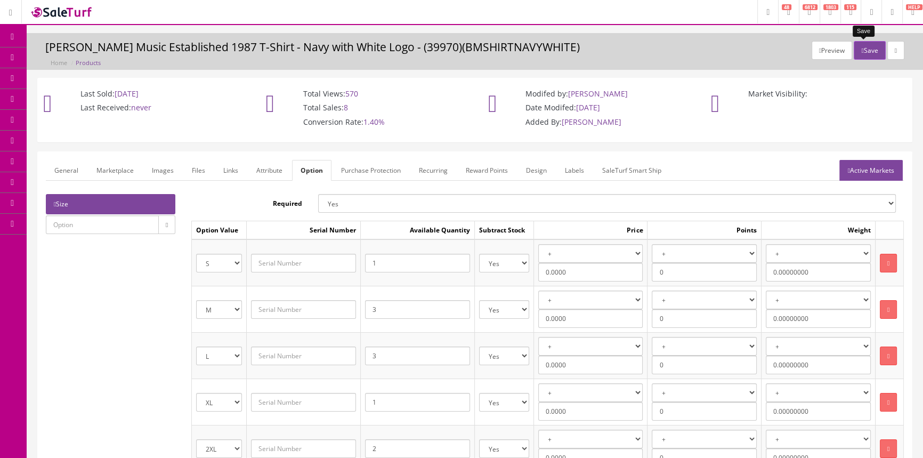
type input "3"
click at [867, 51] on button "Save" at bounding box center [869, 50] width 31 height 19
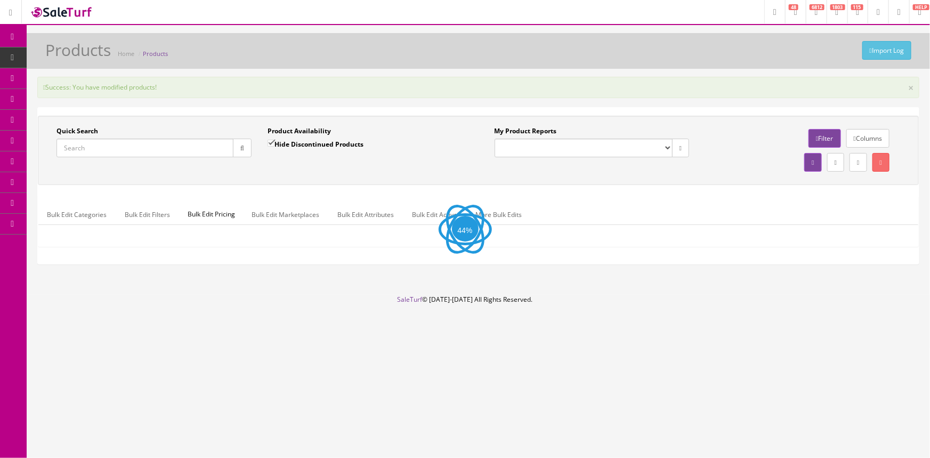
click at [79, 56] on span "Products" at bounding box center [82, 57] width 26 height 9
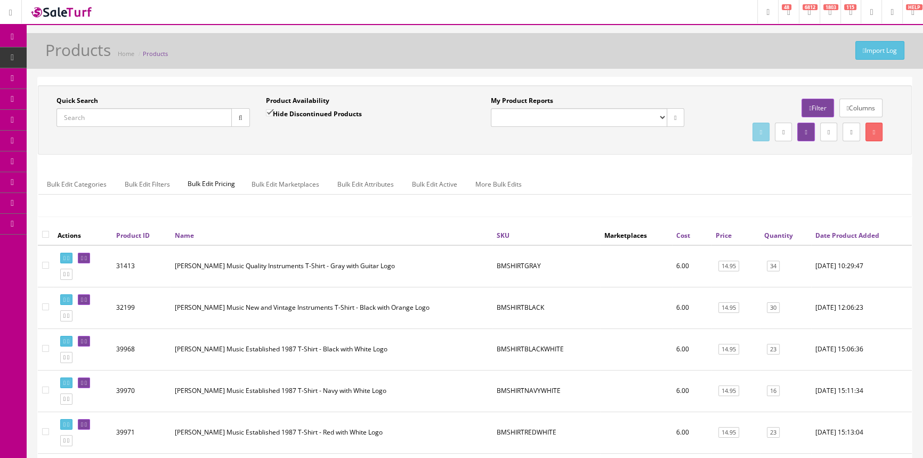
click at [162, 115] on input "Quick Search" at bounding box center [143, 117] width 175 height 19
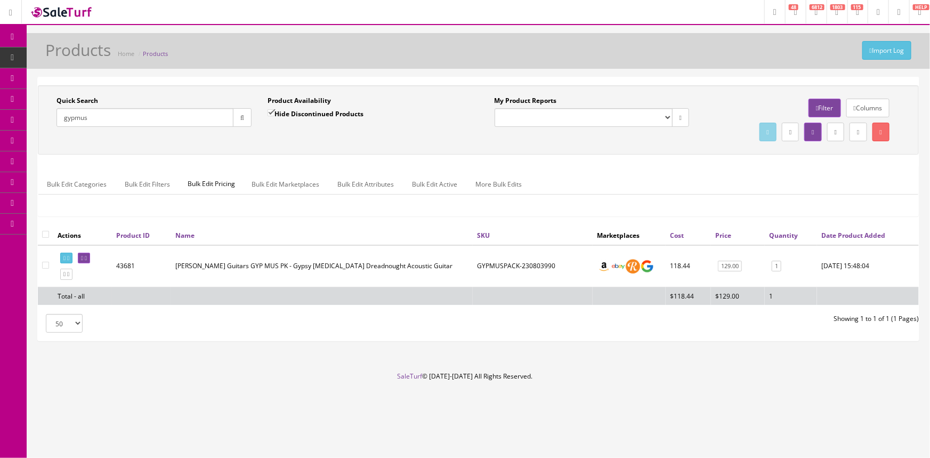
type input "gypmus"
click at [270, 110] on input "Hide Discontinued Products" at bounding box center [271, 112] width 7 height 7
checkbox input "false"
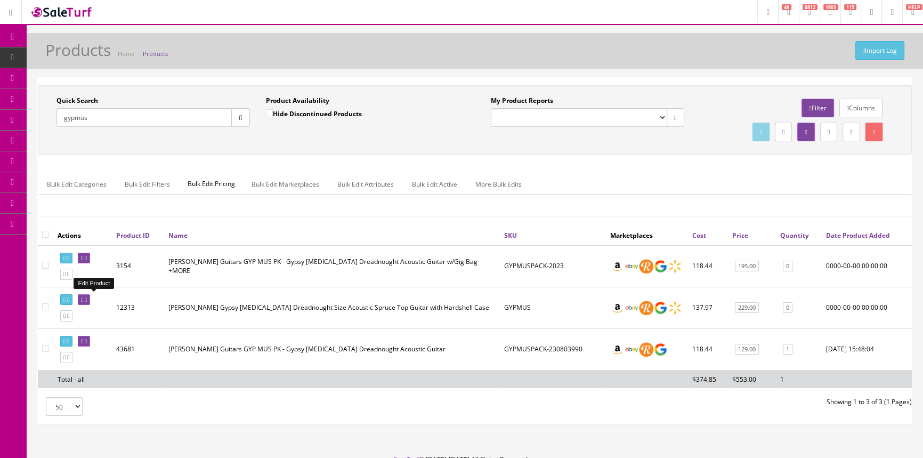
click at [83, 297] on icon at bounding box center [82, 300] width 2 height 6
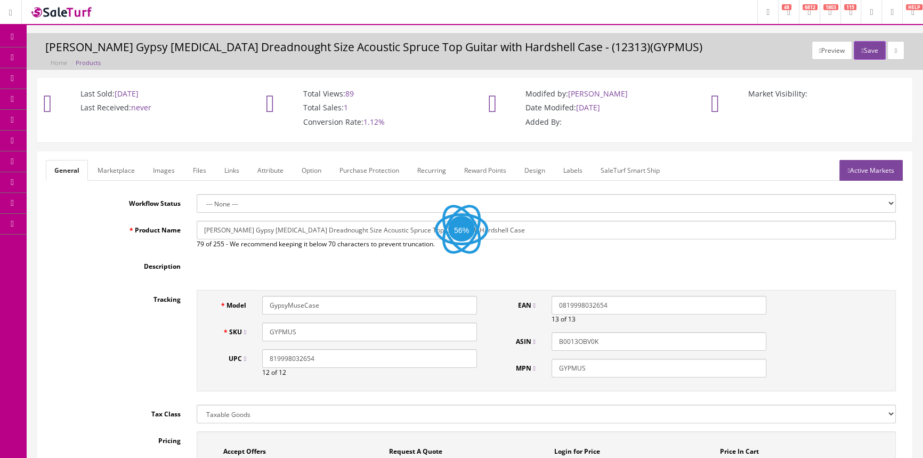
click at [164, 169] on link "Images" at bounding box center [163, 170] width 39 height 21
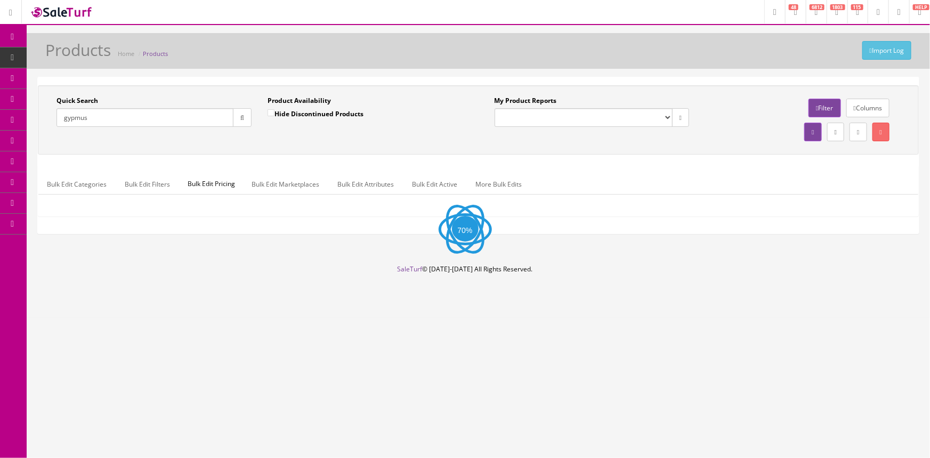
click at [271, 113] on input "Hide Discontinued Products" at bounding box center [271, 112] width 7 height 7
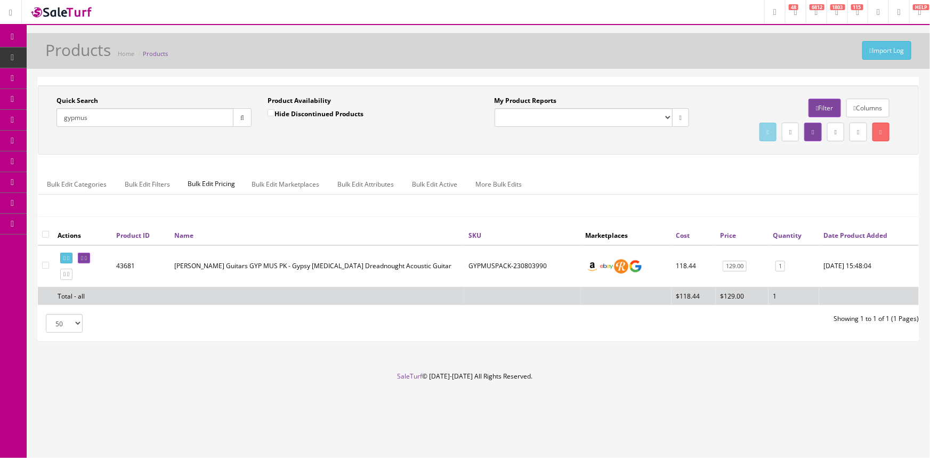
click at [272, 112] on input "Hide Discontinued Products" at bounding box center [271, 112] width 7 height 7
checkbox input "false"
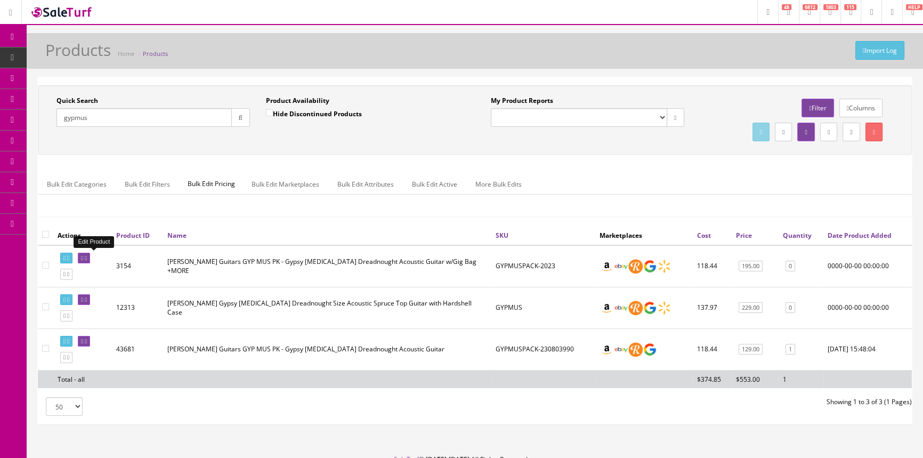
click at [83, 258] on icon at bounding box center [82, 258] width 2 height 6
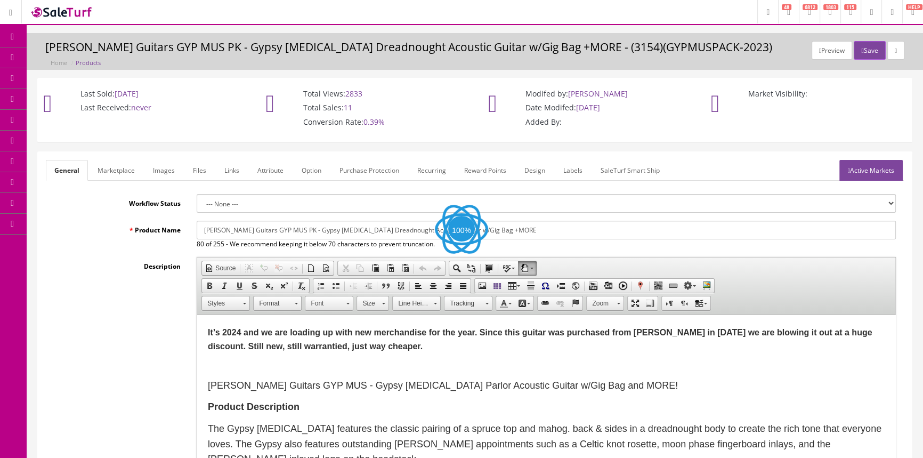
click at [166, 174] on link "Images" at bounding box center [163, 170] width 39 height 21
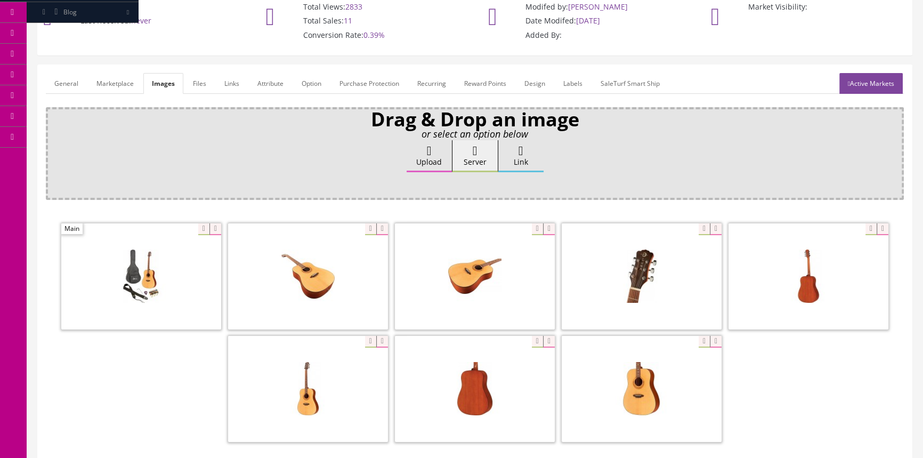
scroll to position [96, 0]
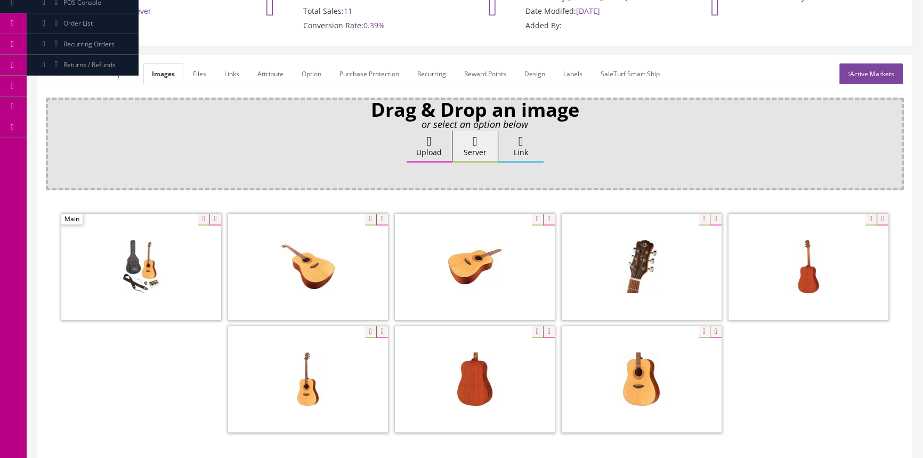
click at [73, 71] on link "General" at bounding box center [66, 73] width 41 height 21
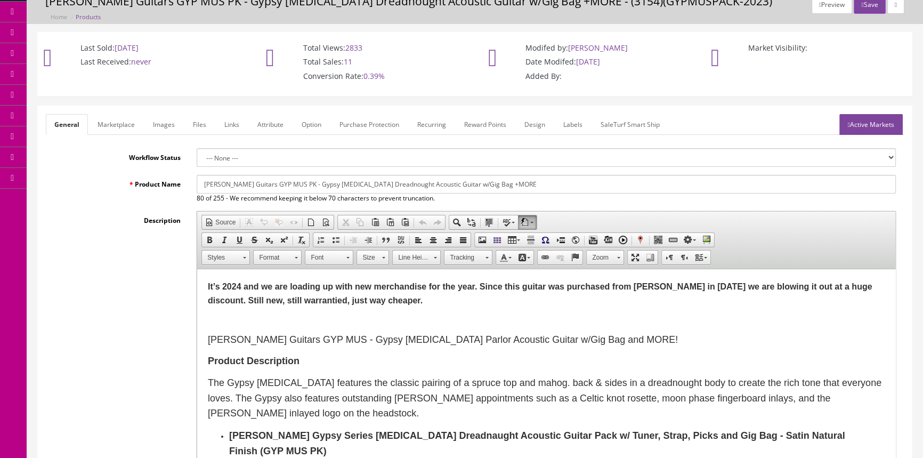
scroll to position [0, 0]
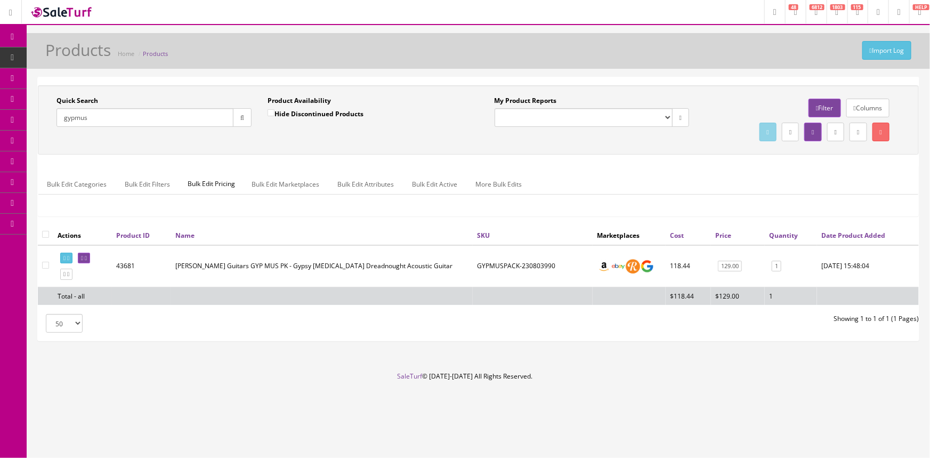
click at [271, 112] on input "Hide Discontinued Products" at bounding box center [271, 112] width 7 height 7
checkbox input "false"
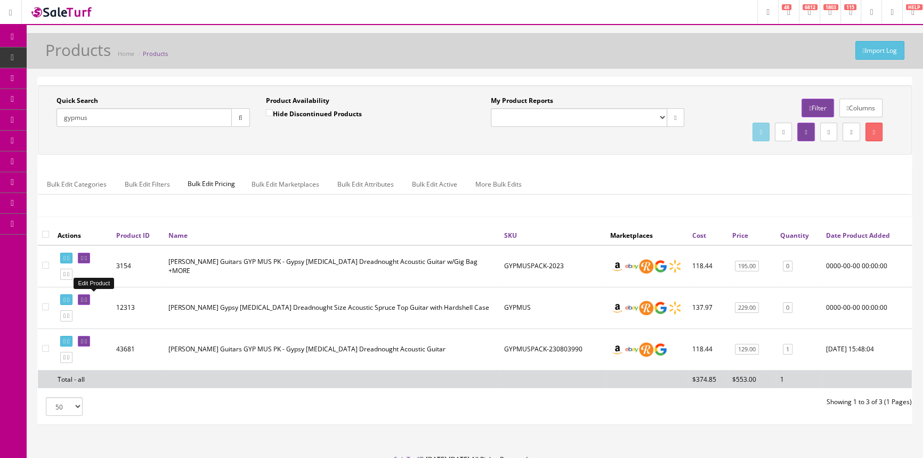
click at [83, 298] on icon at bounding box center [82, 300] width 2 height 6
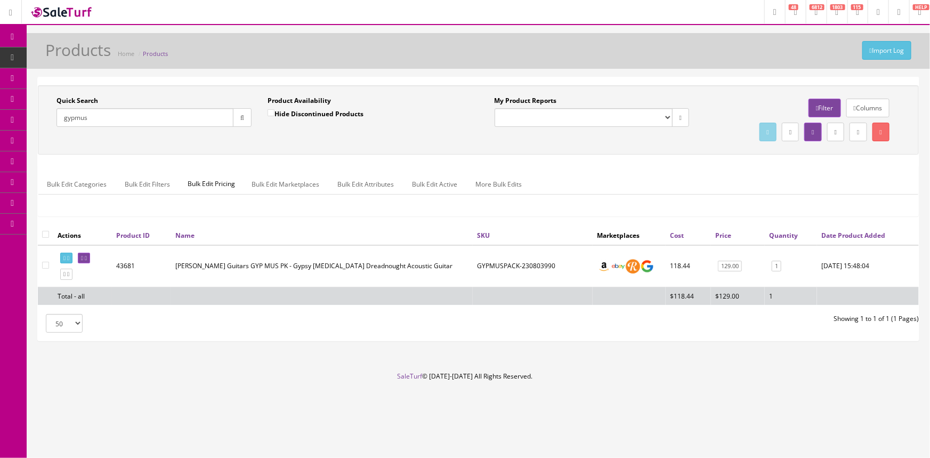
click at [133, 124] on input "gypmus" at bounding box center [144, 117] width 177 height 19
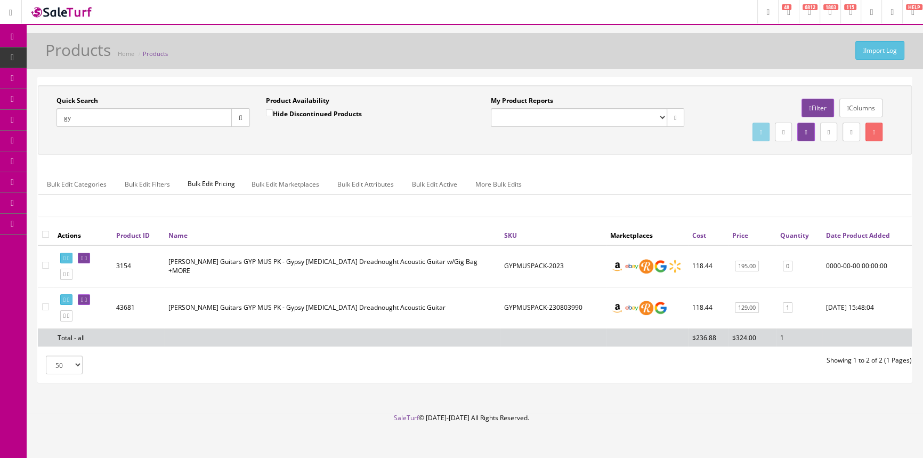
type input "g"
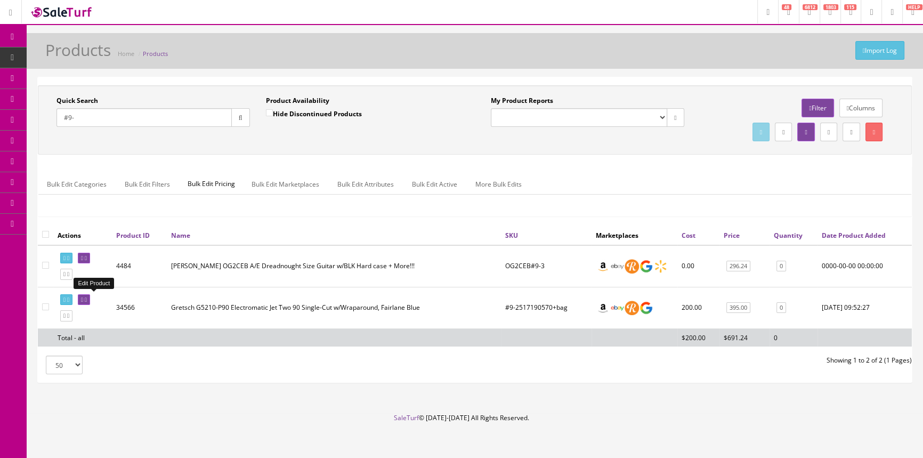
type input "#9-"
click at [87, 297] on icon at bounding box center [86, 300] width 2 height 6
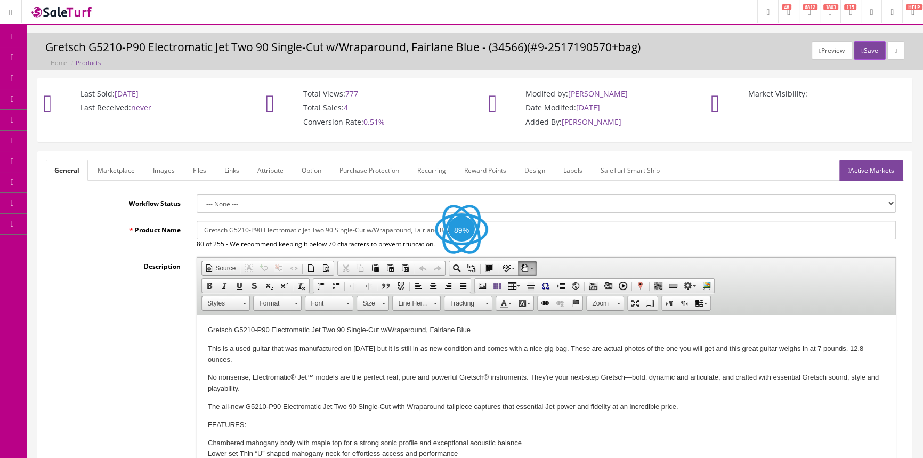
click at [160, 167] on link "Images" at bounding box center [163, 170] width 39 height 21
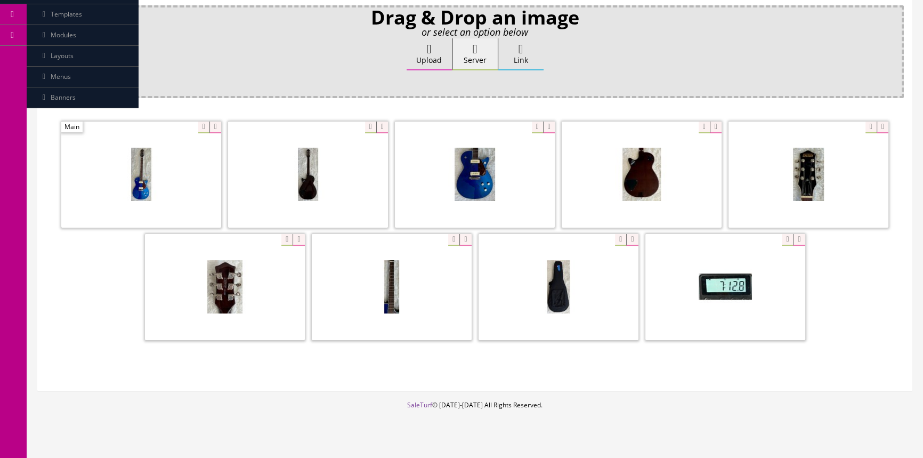
scroll to position [193, 0]
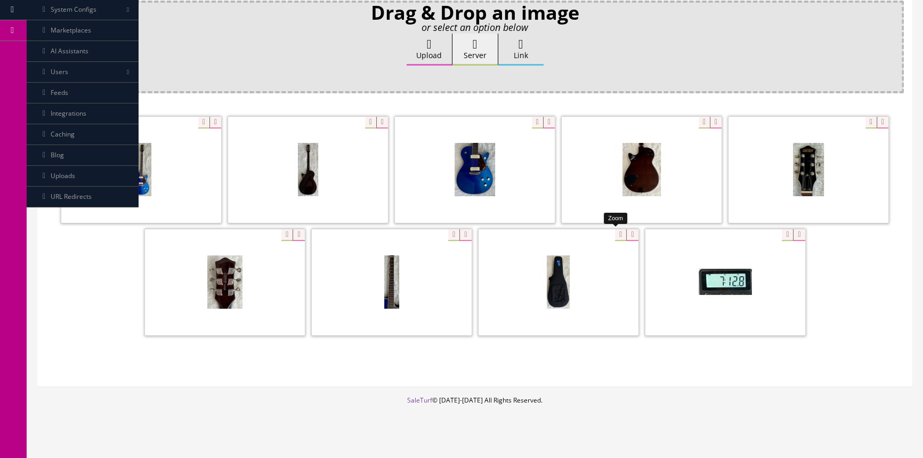
click at [616, 232] on div at bounding box center [559, 282] width 160 height 107
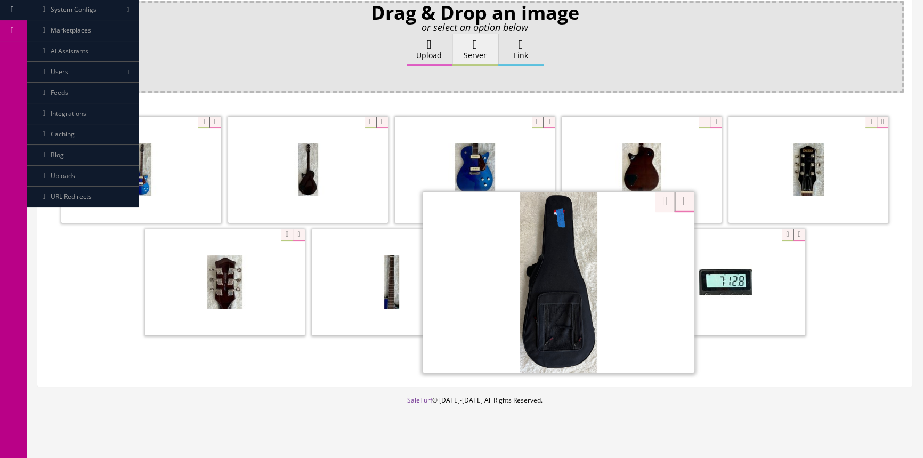
click at [650, 197] on div "Zoom" at bounding box center [475, 227] width 858 height 225
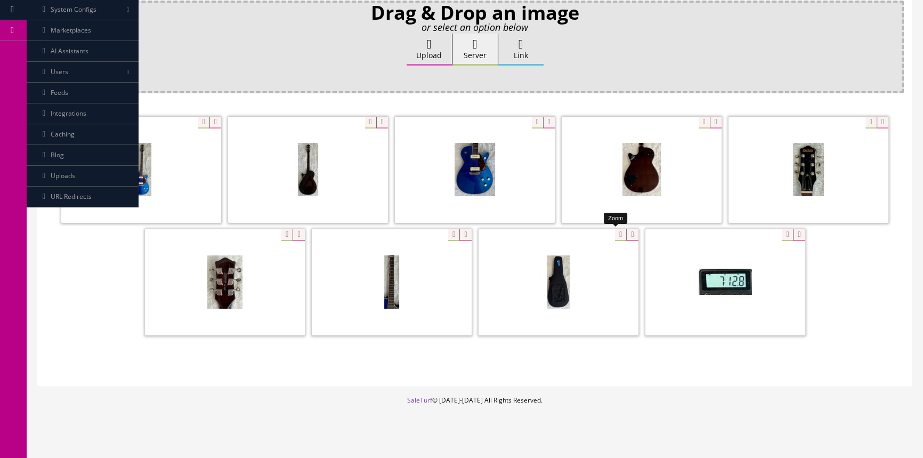
click at [611, 232] on div at bounding box center [559, 282] width 160 height 107
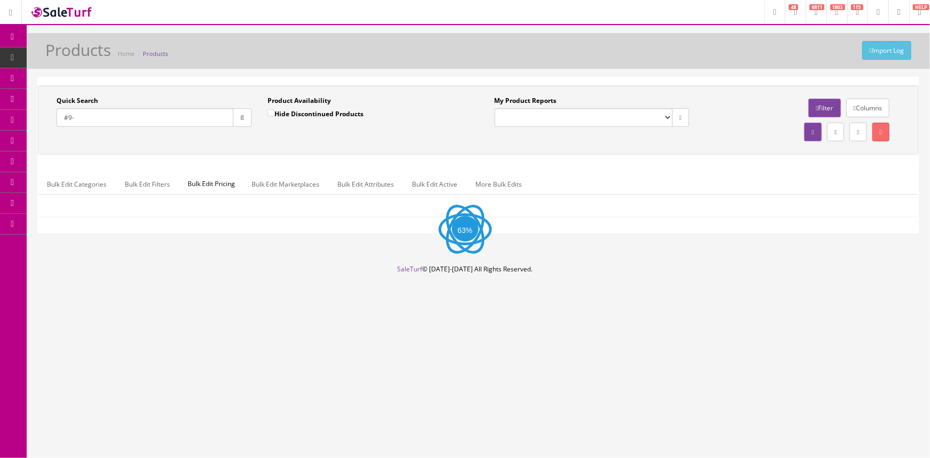
click at [133, 112] on input "#9-" at bounding box center [144, 117] width 177 height 19
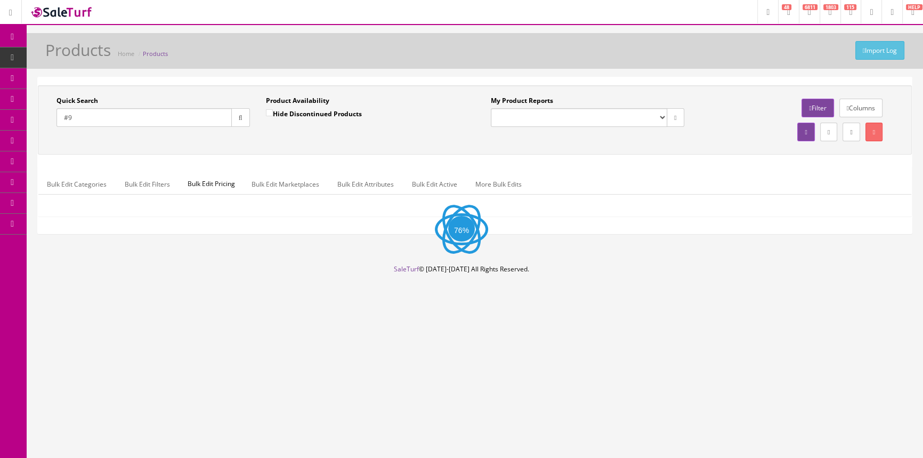
type input "#"
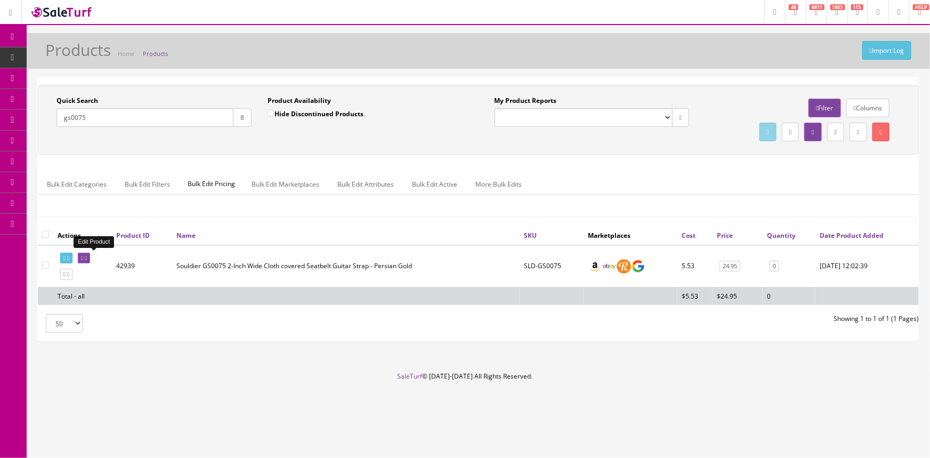
type input "gs0075"
click at [87, 256] on icon at bounding box center [86, 258] width 2 height 6
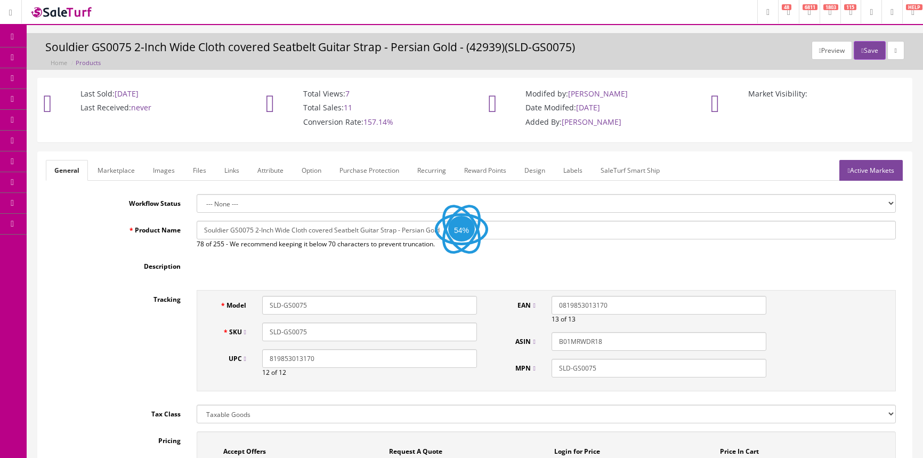
click at [159, 171] on link "Images" at bounding box center [163, 170] width 39 height 21
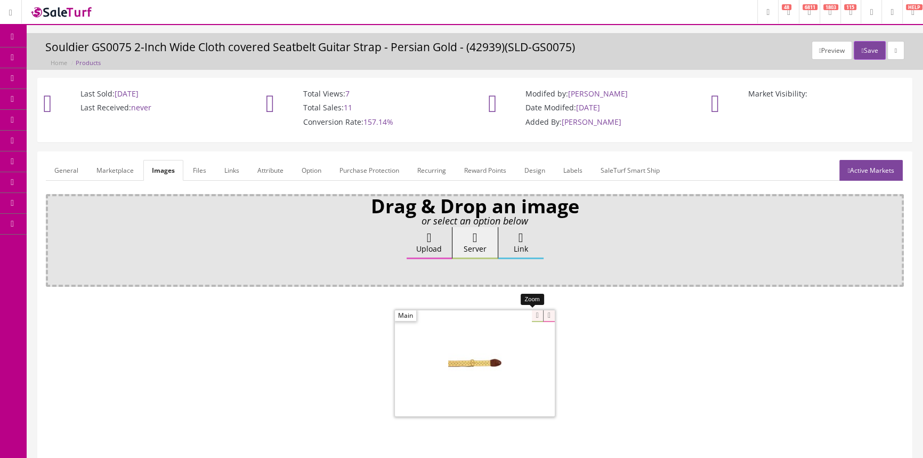
click at [528, 314] on div at bounding box center [475, 363] width 160 height 107
click at [87, 57] on span "Products" at bounding box center [76, 57] width 26 height 9
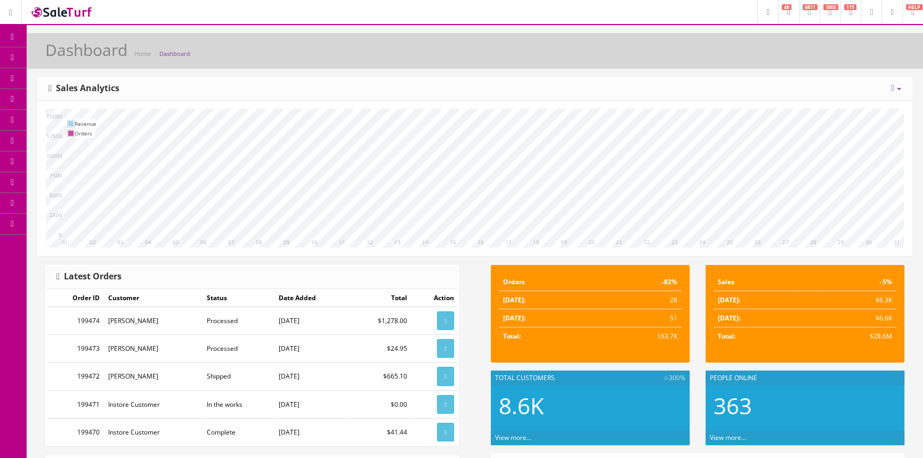
click at [54, 53] on link "Products" at bounding box center [83, 57] width 112 height 21
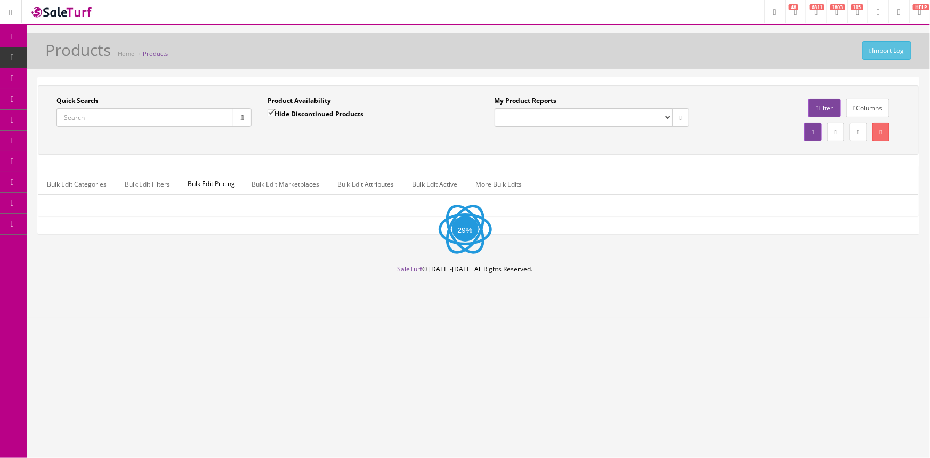
click at [174, 117] on input "Quick Search" at bounding box center [144, 117] width 177 height 19
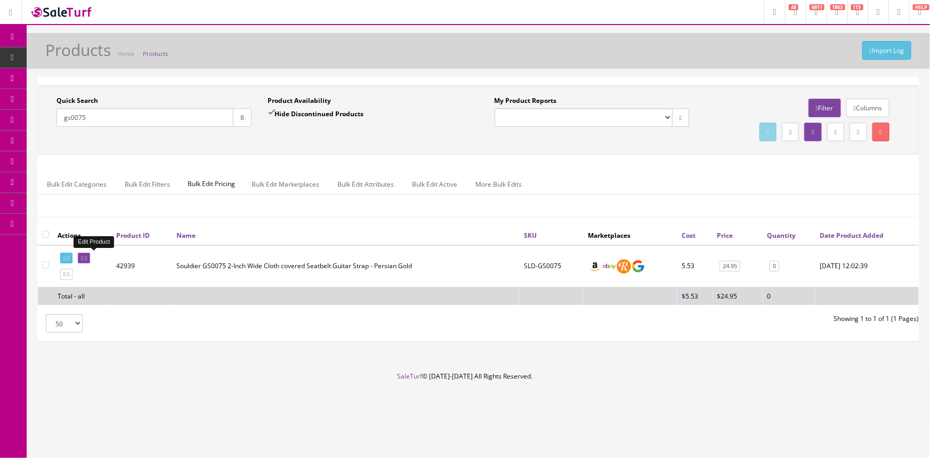
type input "gs0075"
click at [90, 256] on link at bounding box center [84, 258] width 12 height 11
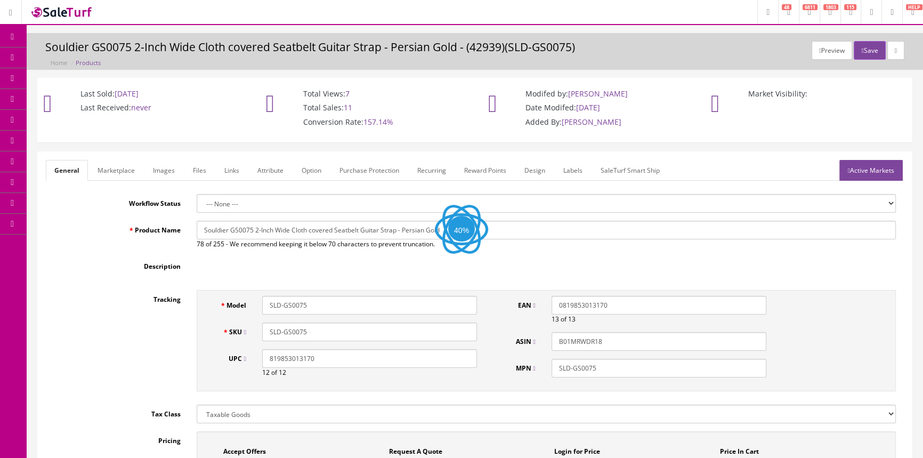
click at [173, 164] on link "Images" at bounding box center [163, 170] width 39 height 21
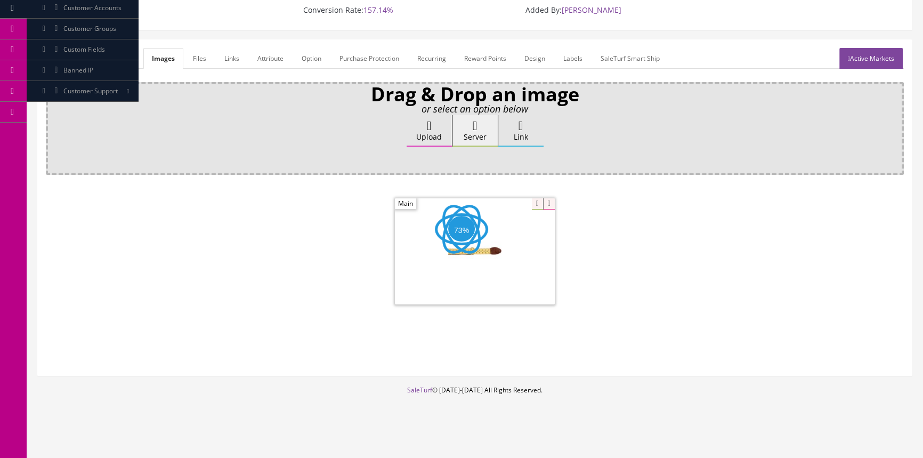
scroll to position [112, 0]
click at [527, 197] on div at bounding box center [475, 250] width 160 height 107
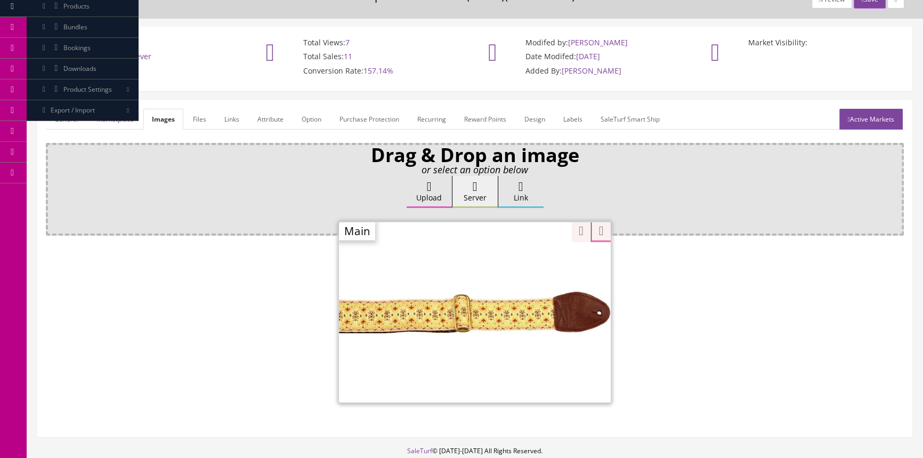
scroll to position [0, 0]
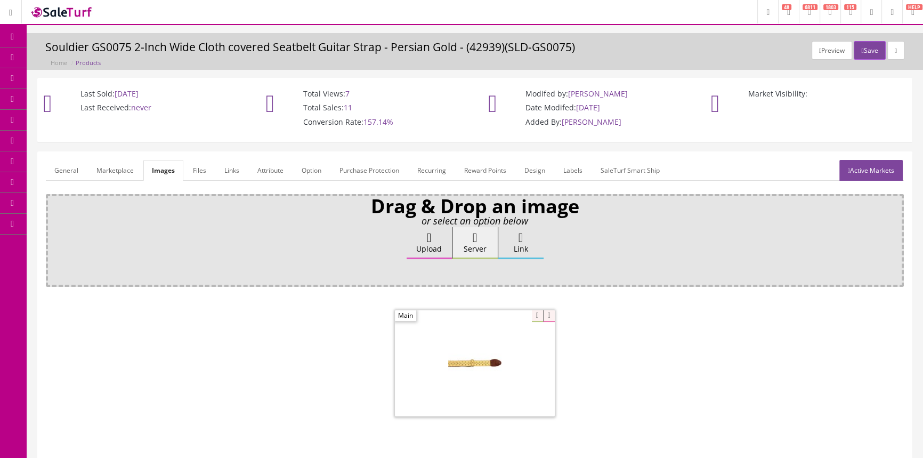
click at [90, 58] on span "Products" at bounding box center [76, 57] width 26 height 9
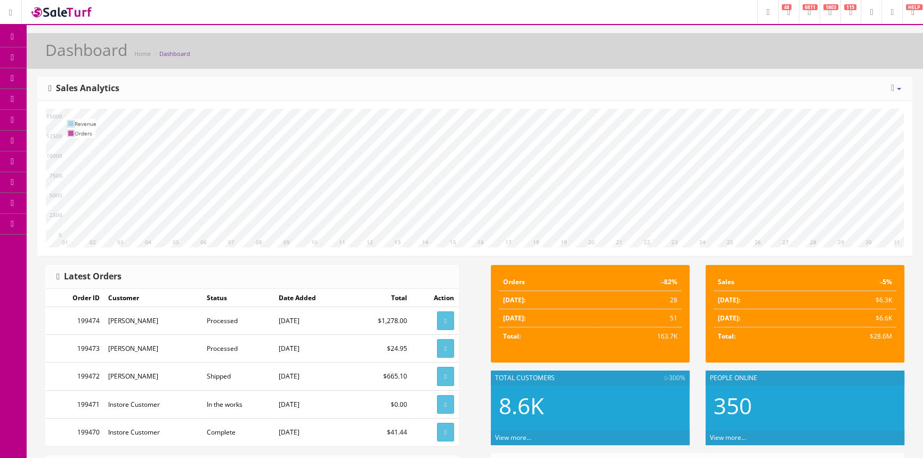
click at [120, 59] on link "Products" at bounding box center [83, 57] width 112 height 21
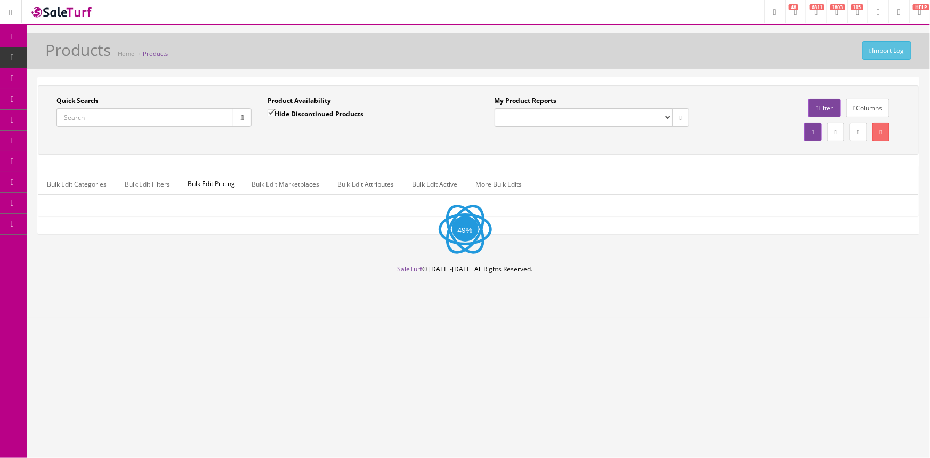
click at [126, 124] on input "Quick Search" at bounding box center [144, 117] width 177 height 19
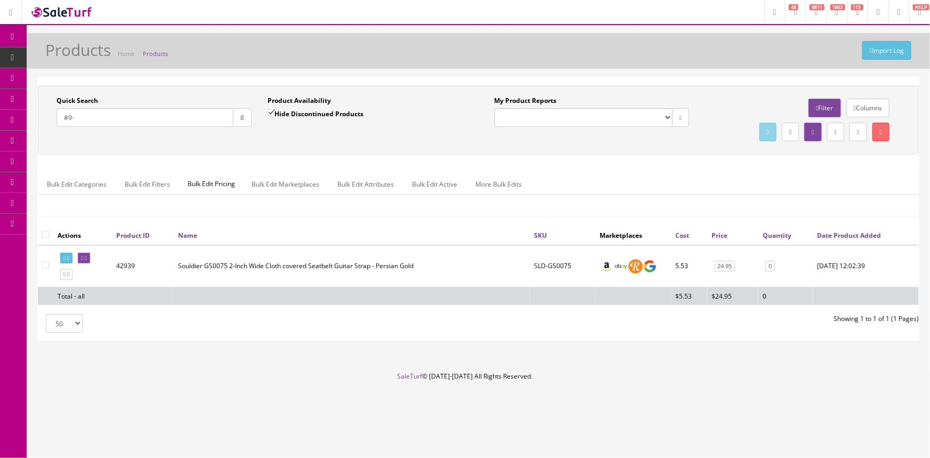
type input "#9-"
click at [271, 112] on input "Hide Discontinued Products" at bounding box center [271, 112] width 7 height 7
checkbox input "false"
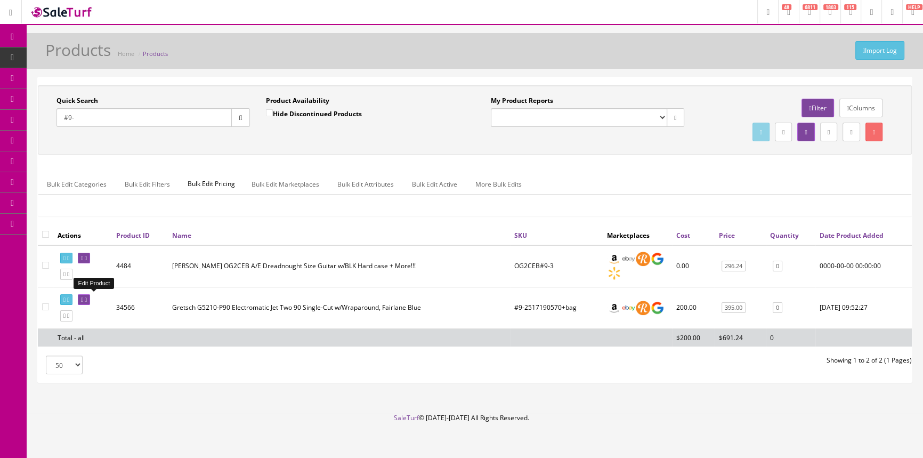
click at [83, 301] on icon at bounding box center [82, 300] width 2 height 6
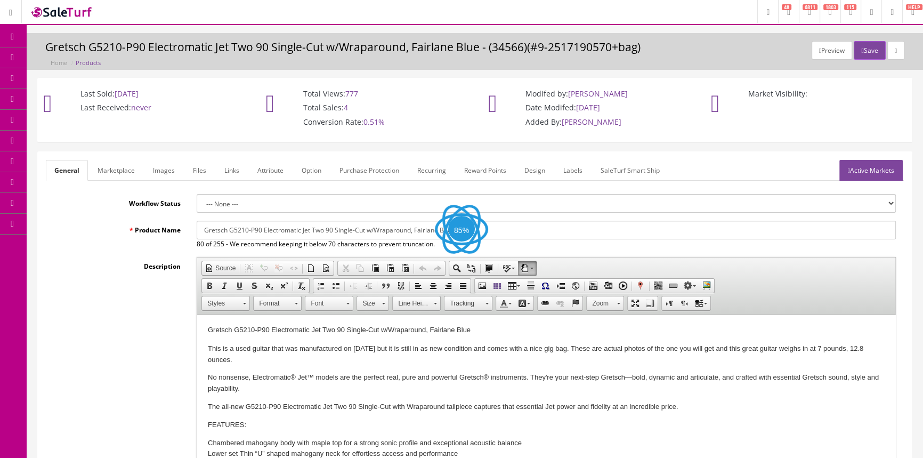
click at [160, 171] on link "Images" at bounding box center [163, 170] width 39 height 21
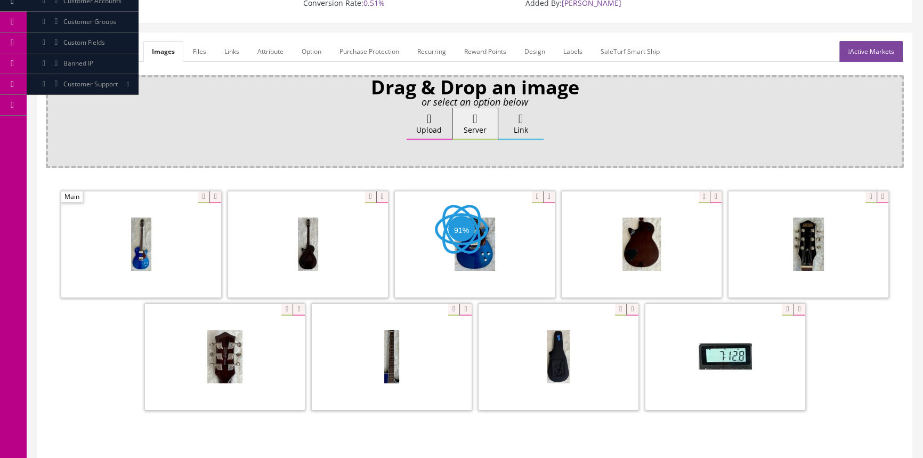
scroll to position [205, 0]
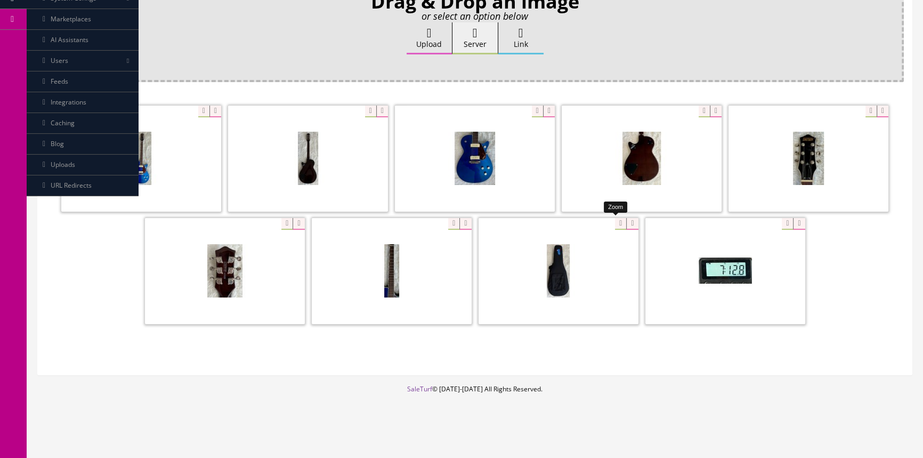
click at [613, 223] on div at bounding box center [559, 270] width 160 height 107
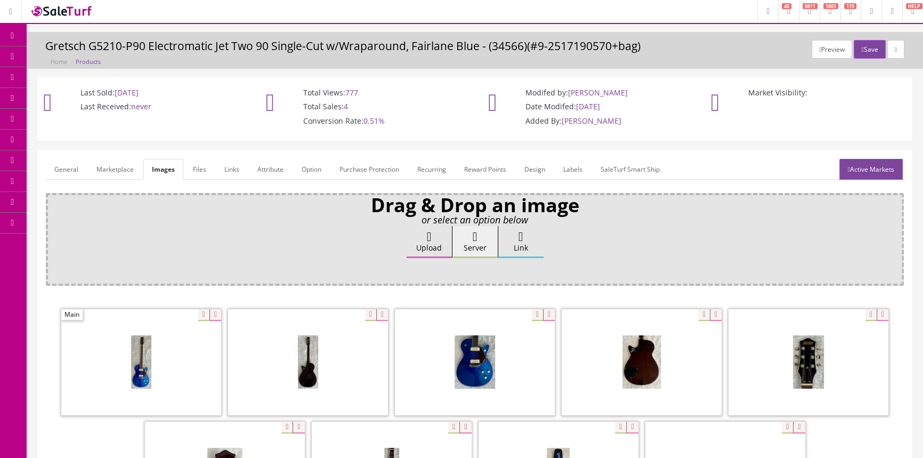
scroll to position [0, 0]
click at [99, 55] on link "Products" at bounding box center [83, 57] width 112 height 21
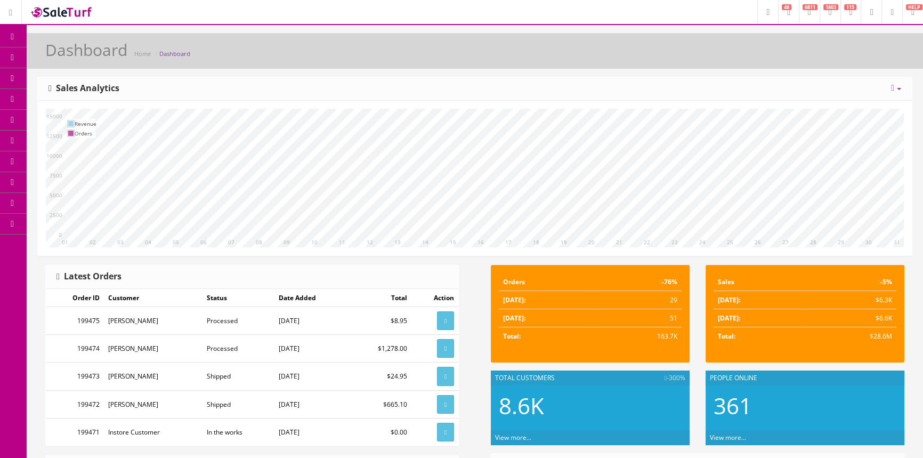
click at [103, 51] on link "Products" at bounding box center [83, 57] width 112 height 21
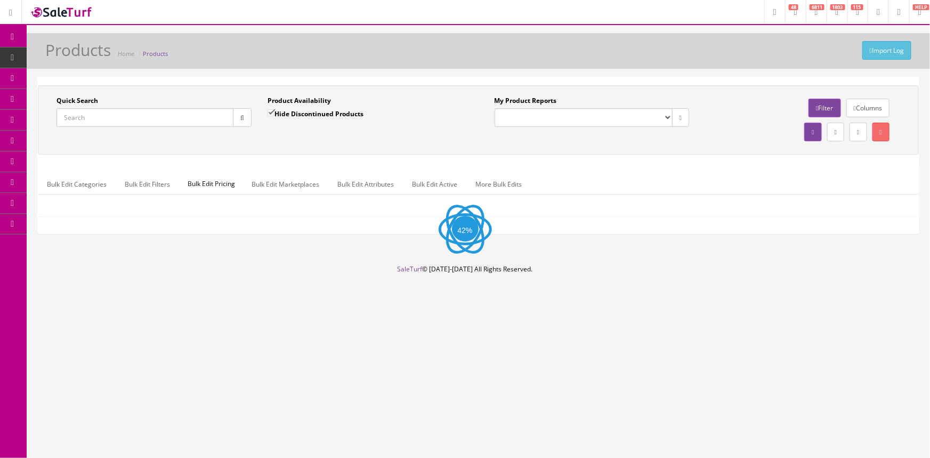
drag, startPoint x: 106, startPoint y: 122, endPoint x: 160, endPoint y: 128, distance: 54.2
click at [107, 122] on input "Quick Search" at bounding box center [144, 117] width 177 height 19
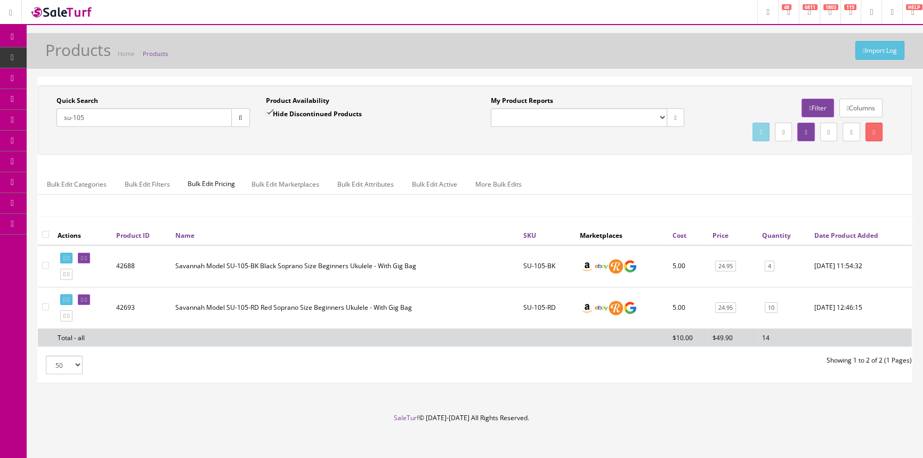
type input "su-105"
click at [8, 30] on link "Dashboard" at bounding box center [13, 37] width 27 height 21
